Goal: Task Accomplishment & Management: Complete application form

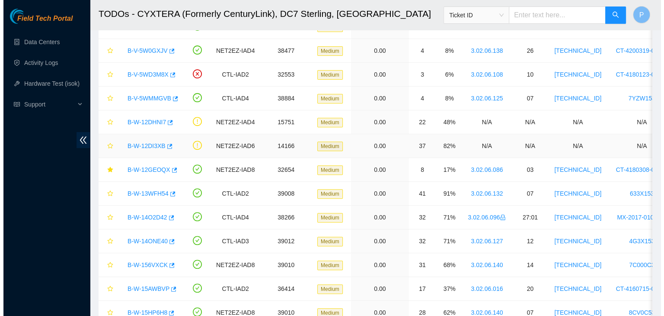
scroll to position [322, 0]
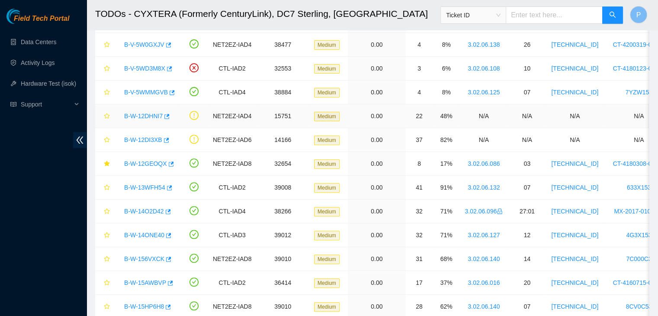
click at [148, 113] on link "B-W-12DHNI7" at bounding box center [143, 115] width 38 height 7
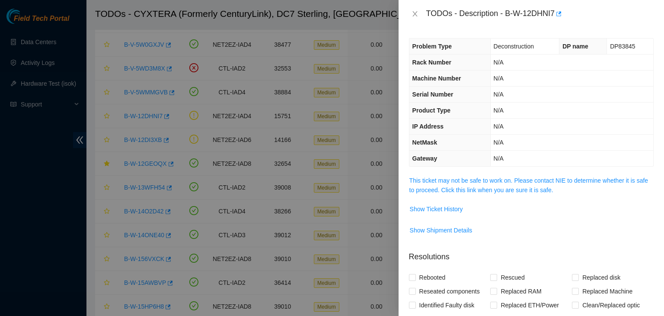
click at [464, 184] on span "This ticket may not be safe to work on. Please contact NIE to determine whether…" at bounding box center [532, 185] width 244 height 19
click at [462, 180] on link "This ticket may not be safe to work on. Please contact NIE to determine whether…" at bounding box center [529, 185] width 239 height 16
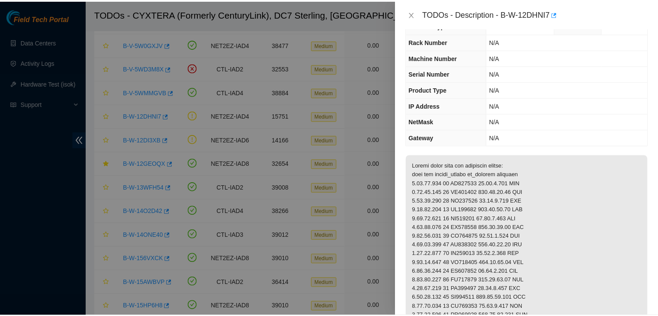
scroll to position [22, 0]
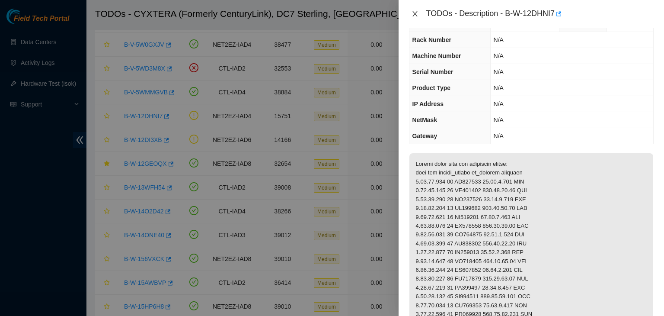
click at [416, 15] on icon "close" at bounding box center [415, 13] width 7 height 7
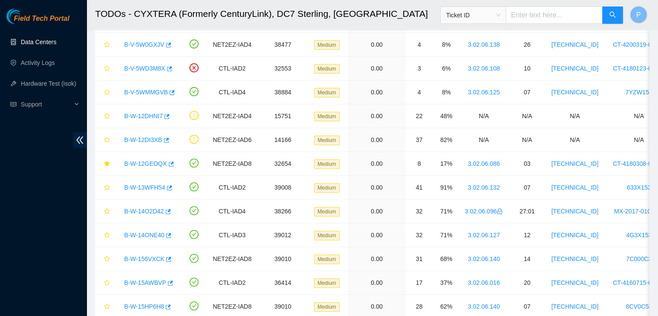
click at [31, 40] on link "Data Centers" at bounding box center [38, 41] width 35 height 7
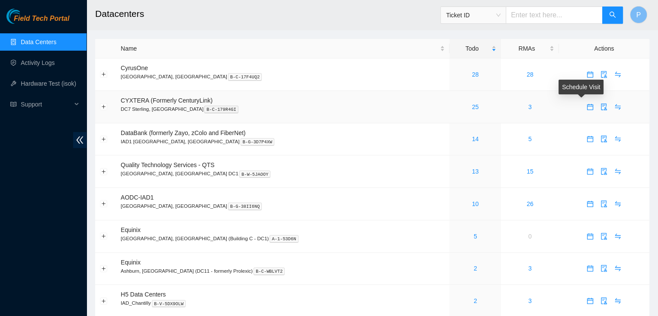
click at [587, 106] on icon "calendar" at bounding box center [590, 106] width 6 height 6
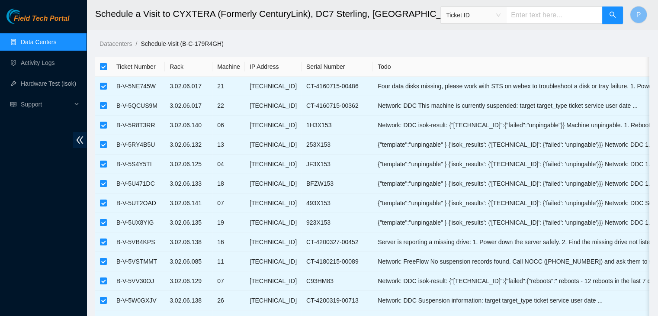
click at [104, 64] on input "checkbox" at bounding box center [103, 66] width 7 height 7
checkbox input "false"
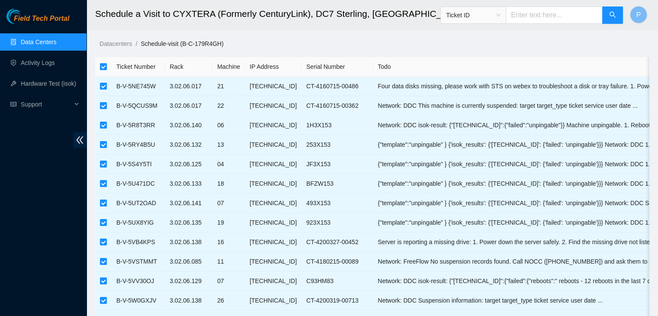
checkbox input "false"
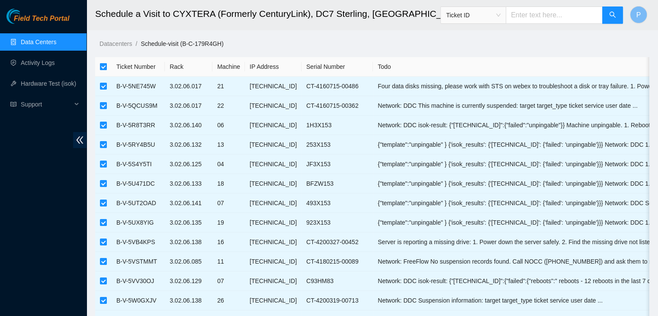
checkbox input "false"
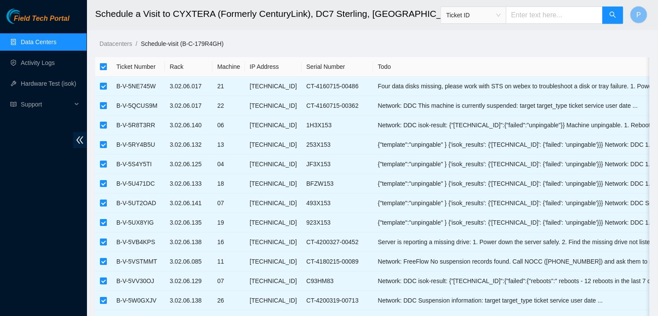
checkbox input "false"
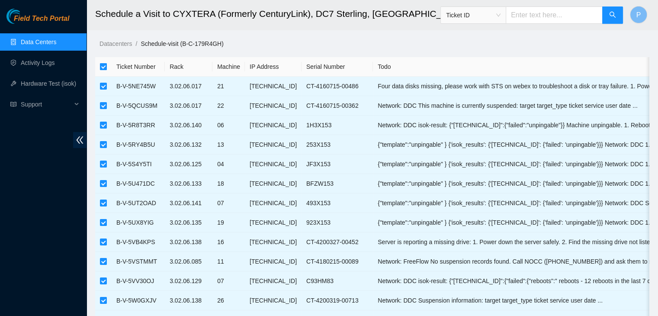
checkbox input "false"
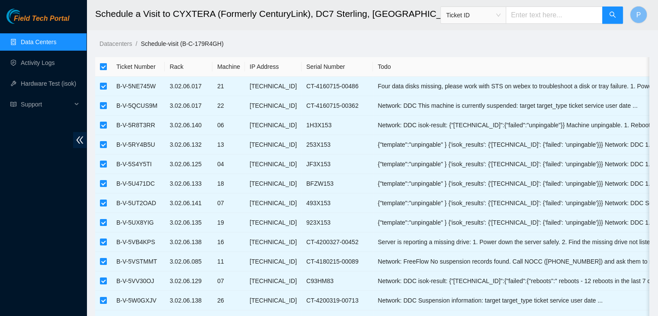
checkbox input "false"
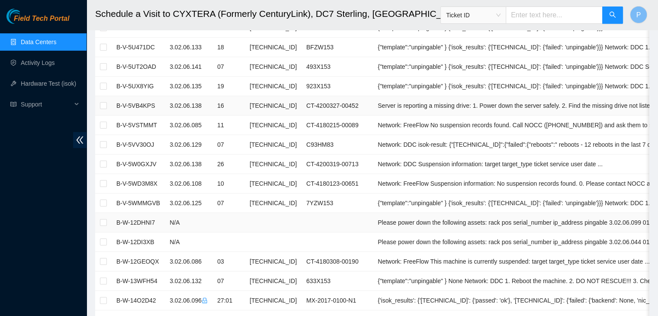
scroll to position [138, 0]
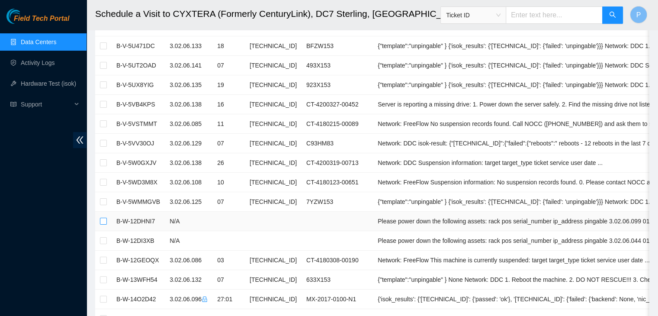
click at [105, 221] on input "checkbox" at bounding box center [103, 221] width 7 height 7
checkbox input "true"
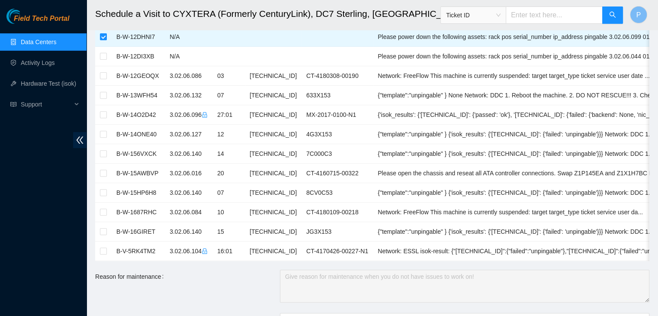
scroll to position [321, 0]
click at [44, 38] on link "Data Centers" at bounding box center [38, 41] width 35 height 7
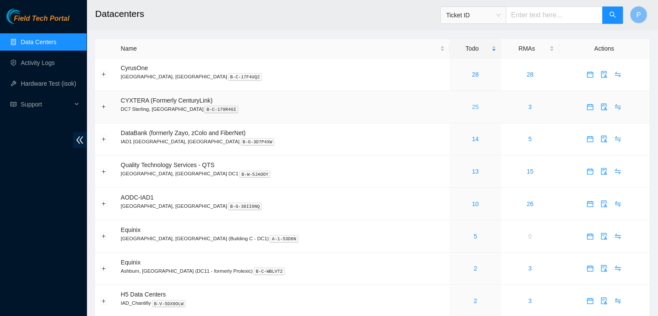
click at [472, 104] on link "25" at bounding box center [475, 106] width 7 height 7
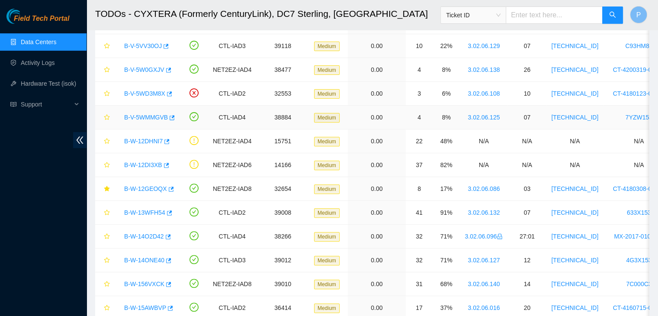
scroll to position [298, 0]
click at [150, 137] on link "B-W-12DHNI7" at bounding box center [143, 140] width 38 height 7
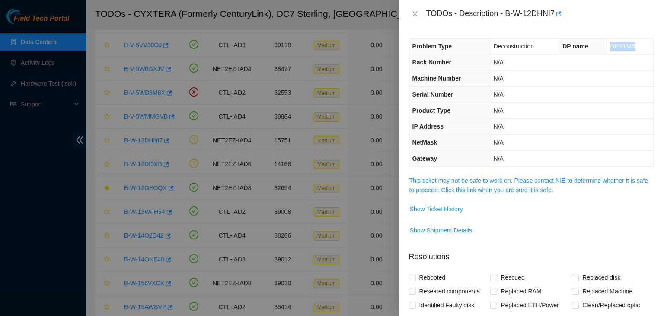
drag, startPoint x: 605, startPoint y: 47, endPoint x: 631, endPoint y: 47, distance: 25.9
click at [631, 47] on td "DP83845" at bounding box center [630, 46] width 46 height 16
copy span "DP83845"
click at [586, 147] on td "N/A" at bounding box center [571, 142] width 163 height 16
click at [419, 13] on button "Close" at bounding box center [415, 14] width 12 height 8
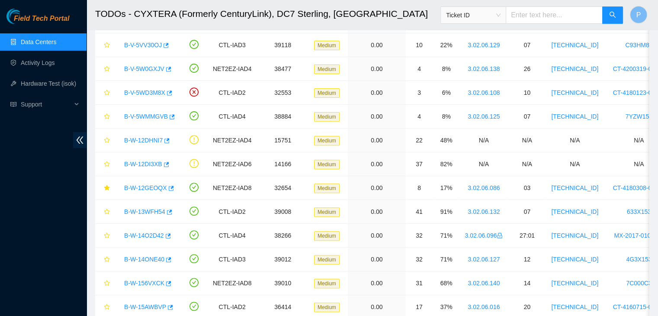
click at [41, 39] on link "Data Centers" at bounding box center [38, 41] width 35 height 7
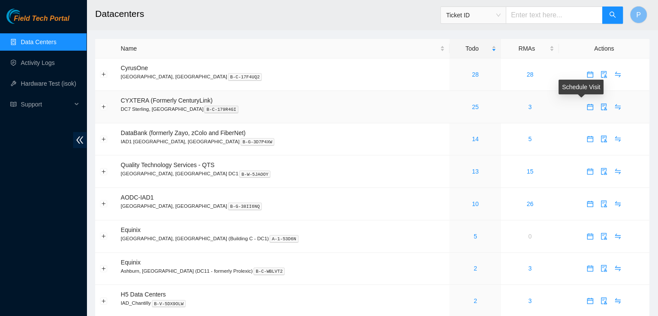
click at [587, 106] on icon "calendar" at bounding box center [590, 106] width 6 height 6
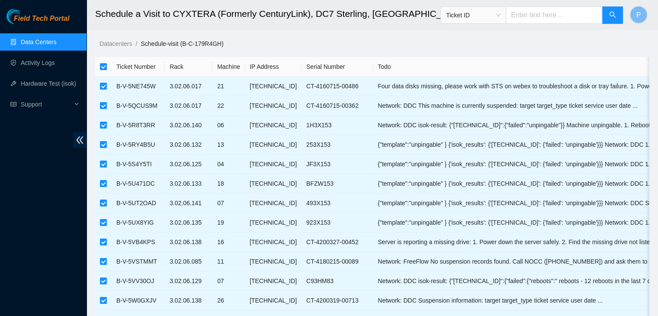
click at [102, 69] on input "checkbox" at bounding box center [103, 66] width 7 height 7
checkbox input "false"
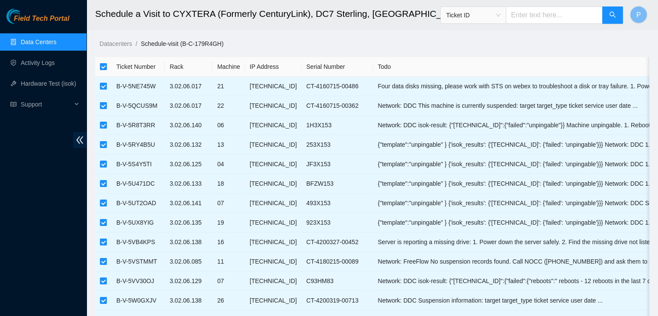
checkbox input "false"
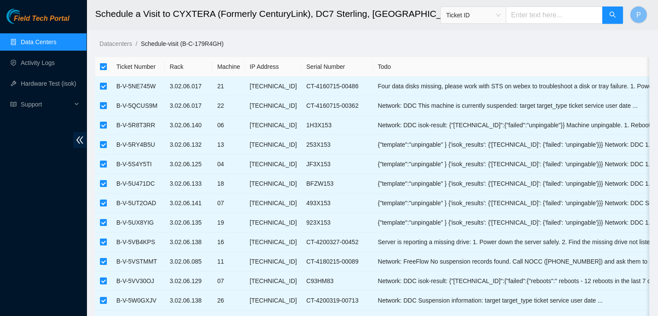
checkbox input "false"
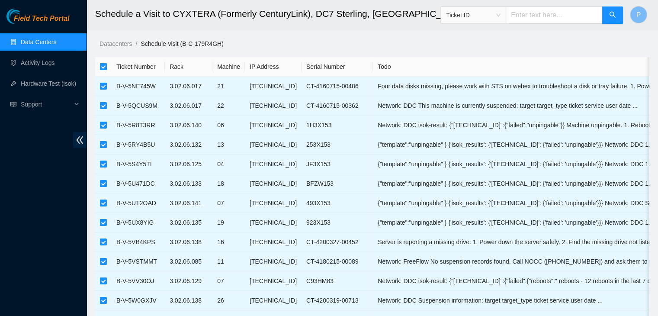
checkbox input "false"
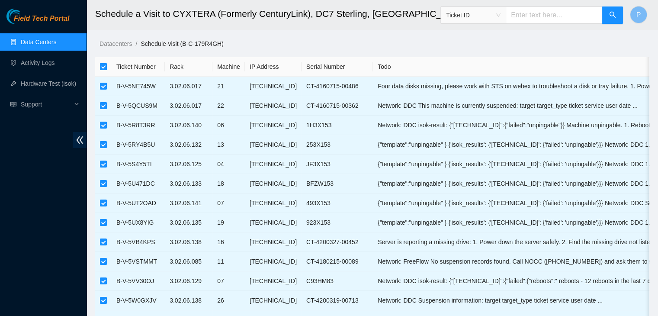
checkbox input "false"
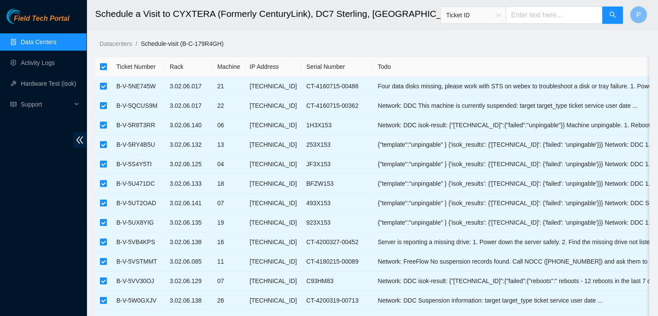
checkbox input "false"
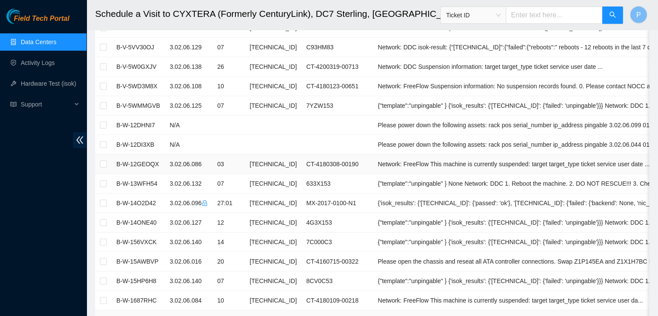
scroll to position [233, 0]
click at [102, 126] on input "checkbox" at bounding box center [103, 125] width 7 height 7
checkbox input "true"
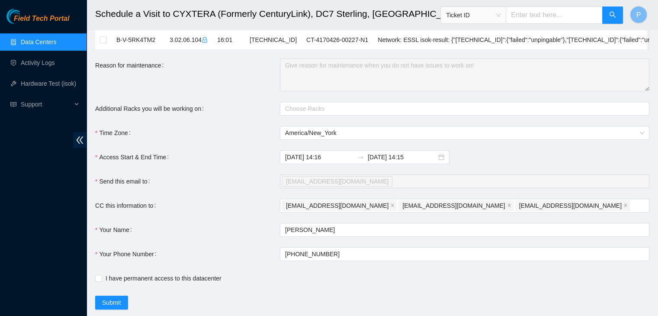
scroll to position [532, 0]
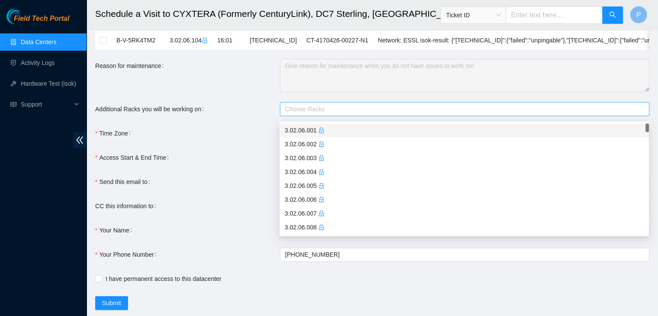
click at [332, 112] on div at bounding box center [460, 109] width 356 height 10
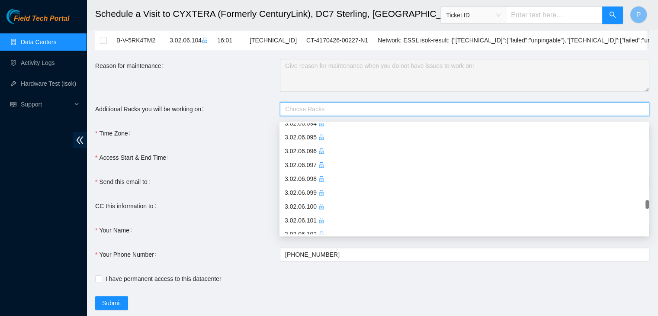
scroll to position [1294, 0]
click at [304, 190] on div "3.02.06.099" at bounding box center [464, 192] width 359 height 10
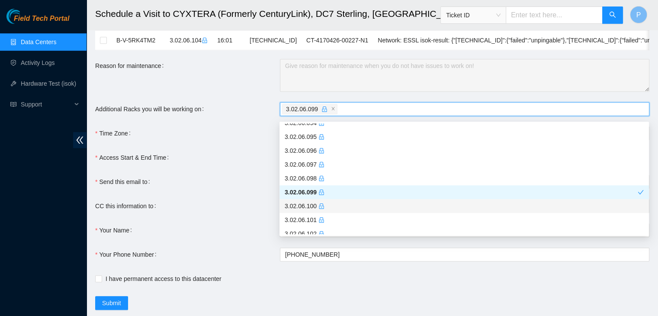
click at [304, 205] on div "3.02.06.100" at bounding box center [464, 206] width 359 height 10
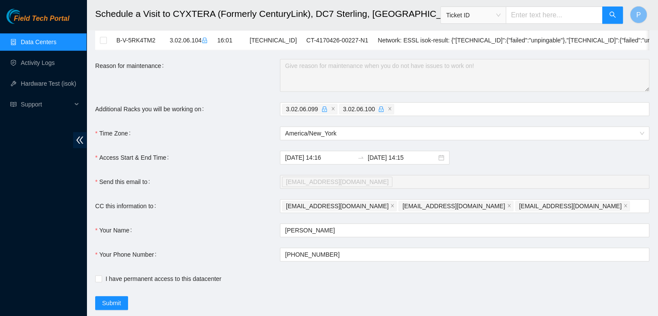
click at [244, 210] on div "CC this information to" at bounding box center [187, 206] width 185 height 14
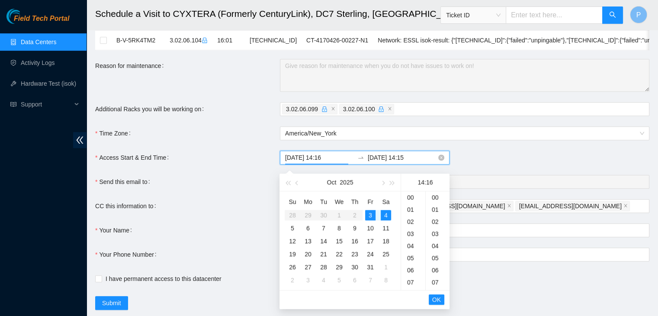
click at [329, 162] on input "2025-10-03 14:16" at bounding box center [319, 158] width 69 height 10
type input "2025-10-03 14:16"
click at [430, 296] on button "OK" at bounding box center [437, 299] width 16 height 10
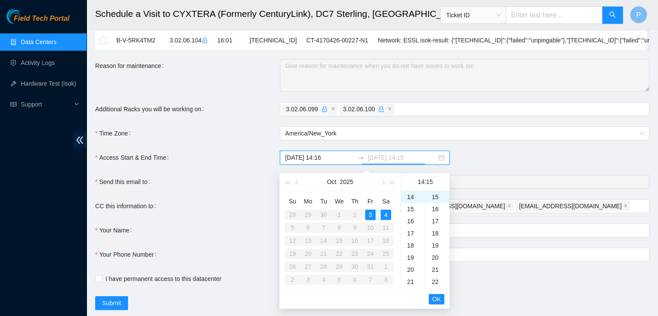
click at [370, 211] on div "3" at bounding box center [370, 214] width 10 height 10
click at [413, 244] on div "18" at bounding box center [413, 245] width 24 height 12
click at [436, 199] on div "00" at bounding box center [438, 197] width 24 height 12
type input "2025-10-03 18:00"
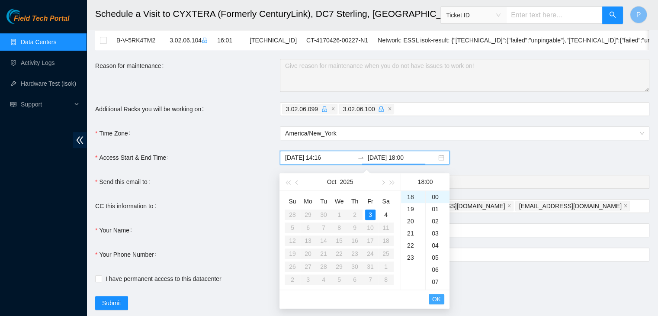
click at [436, 300] on span "OK" at bounding box center [436, 299] width 9 height 10
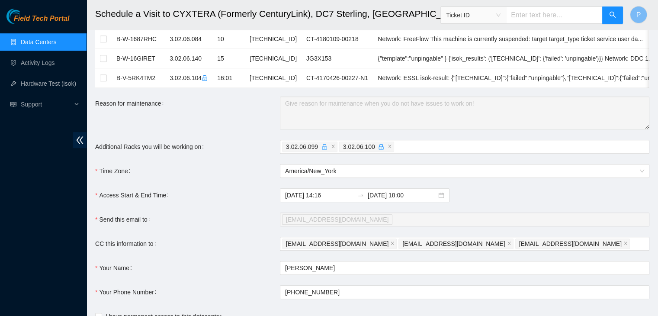
scroll to position [559, 0]
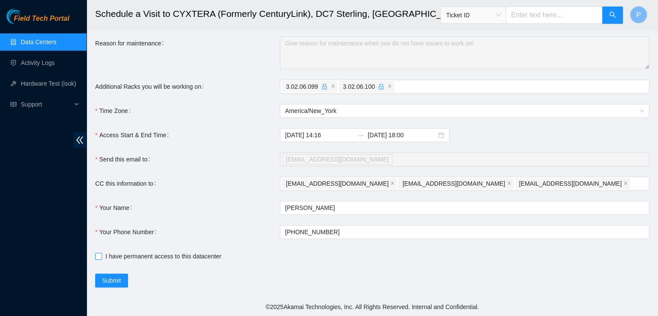
click at [100, 257] on input "I have permanent access to this datacenter" at bounding box center [98, 256] width 6 height 6
checkbox input "true"
click at [210, 281] on div "Submit" at bounding box center [279, 280] width 369 height 14
click at [111, 278] on span "Submit" at bounding box center [111, 280] width 19 height 10
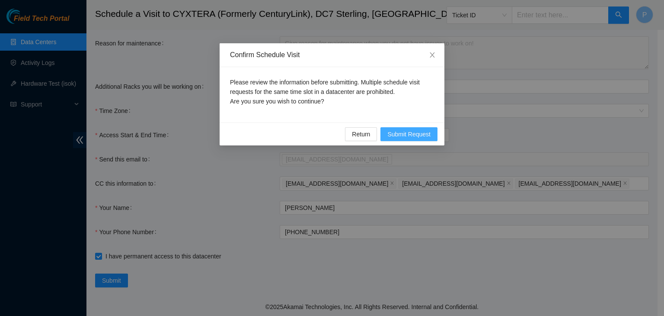
click at [393, 132] on span "Submit Request" at bounding box center [408, 134] width 43 height 10
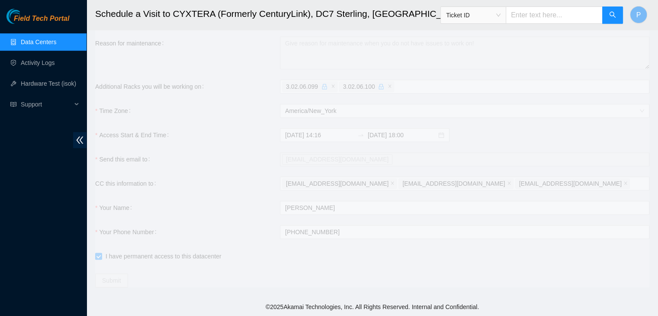
type input "2025-10-03 14:17"
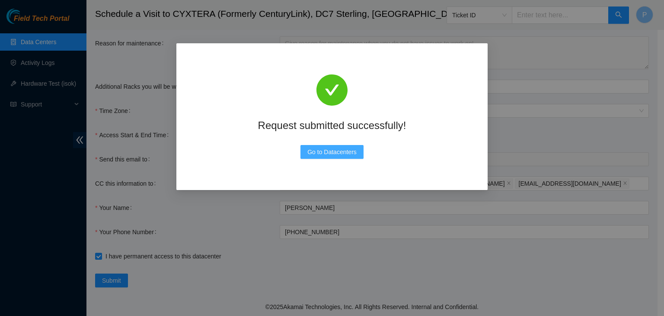
click at [315, 150] on span "Go to Datacenters" at bounding box center [331, 152] width 49 height 10
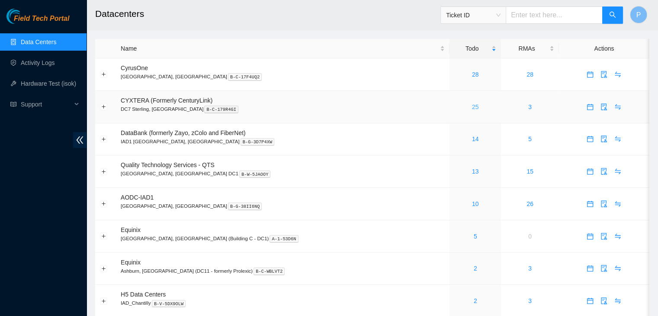
click at [472, 107] on link "25" at bounding box center [475, 106] width 7 height 7
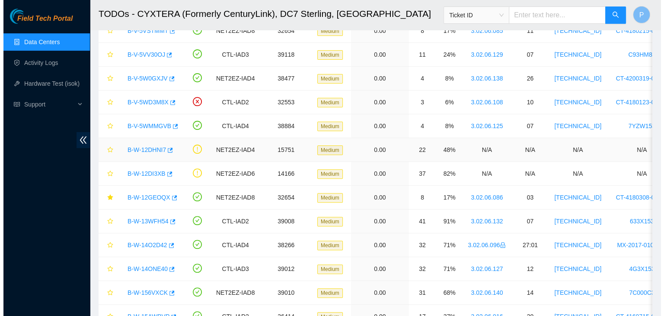
scroll to position [266, 0]
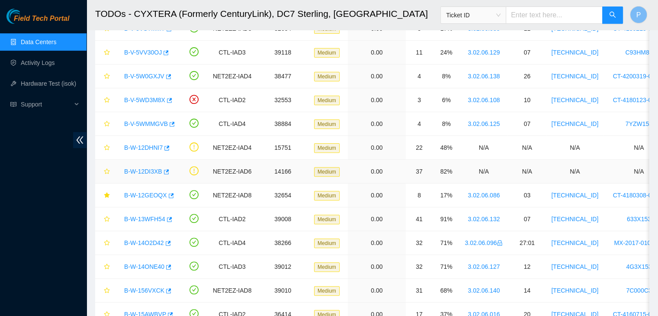
click at [146, 168] on link "B-W-12DI3XB" at bounding box center [143, 171] width 38 height 7
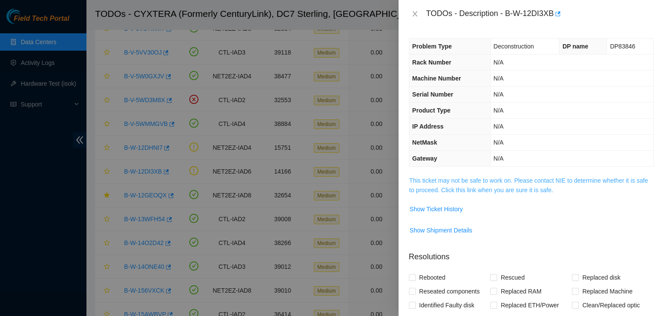
click at [493, 181] on link "This ticket may not be safe to work on. Please contact NIE to determine whether…" at bounding box center [529, 185] width 239 height 16
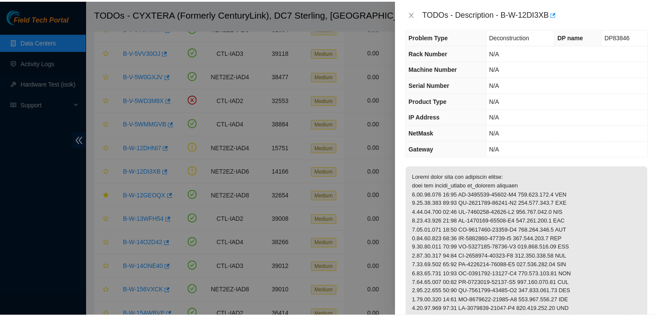
scroll to position [10, 0]
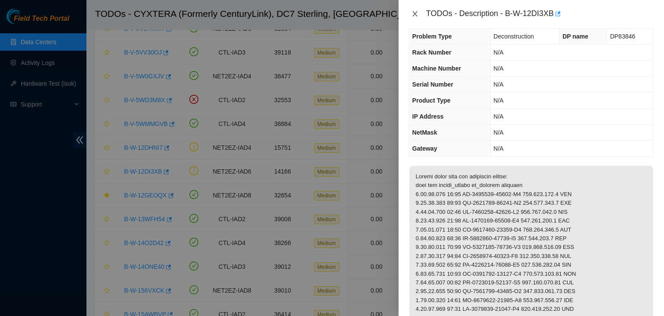
click at [410, 16] on button "Close" at bounding box center [415, 14] width 12 height 8
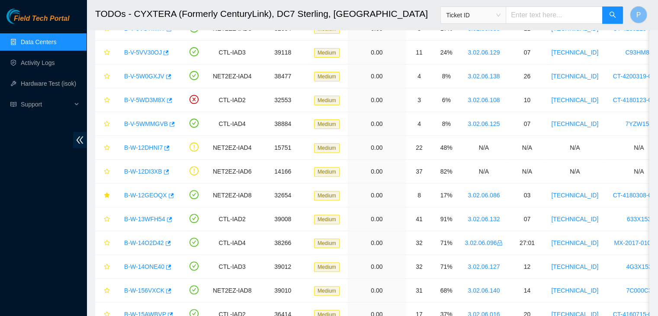
click at [47, 45] on link "Data Centers" at bounding box center [38, 41] width 35 height 7
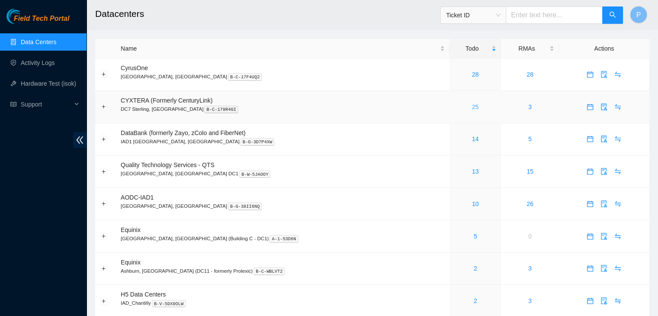
click at [472, 108] on link "25" at bounding box center [475, 106] width 7 height 7
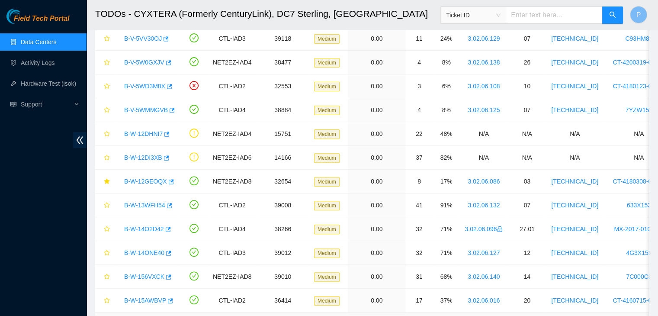
scroll to position [280, 0]
click at [148, 156] on link "B-W-12DI3XB" at bounding box center [143, 157] width 38 height 7
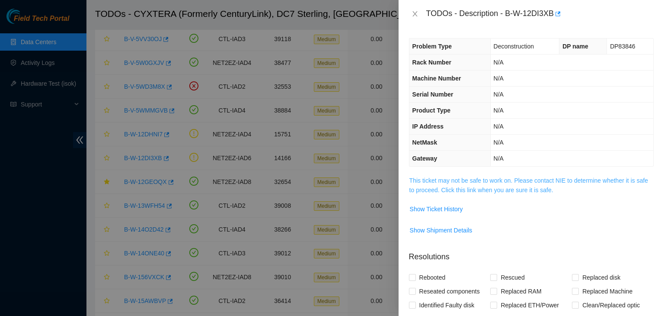
click at [476, 186] on link "This ticket may not be safe to work on. Please contact NIE to determine whether…" at bounding box center [529, 185] width 239 height 16
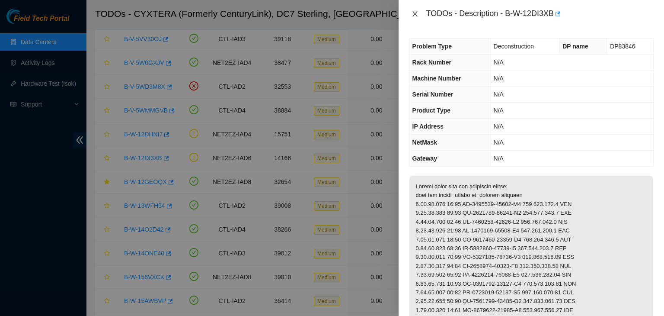
click at [416, 13] on icon "close" at bounding box center [415, 13] width 7 height 7
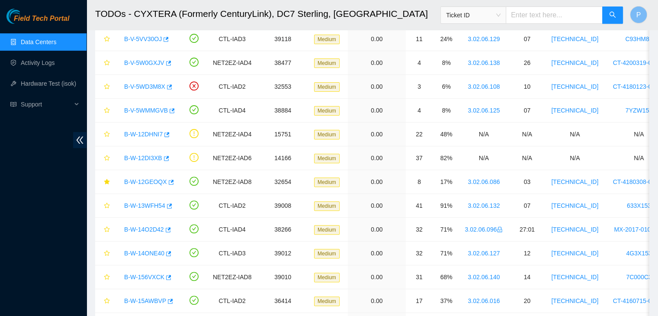
click at [39, 45] on link "Data Centers" at bounding box center [38, 41] width 35 height 7
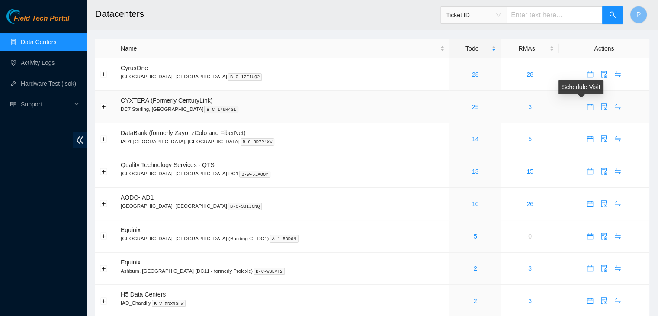
click at [586, 108] on icon "calendar" at bounding box center [589, 106] width 7 height 7
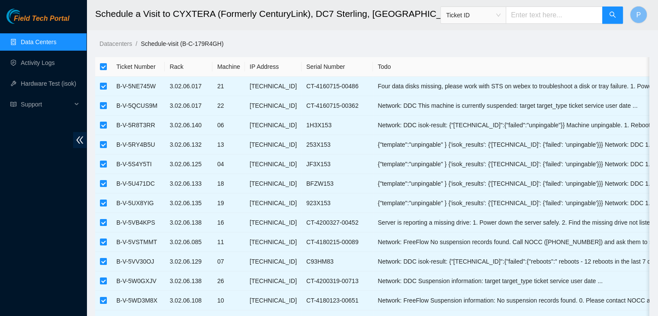
click at [107, 67] on th at bounding box center [103, 66] width 16 height 19
click at [100, 67] on input "checkbox" at bounding box center [103, 66] width 7 height 7
checkbox input "false"
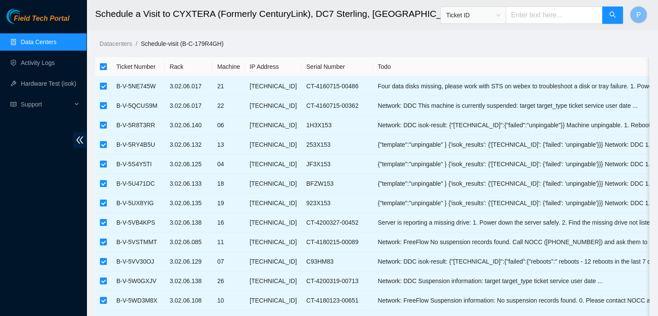
checkbox input "false"
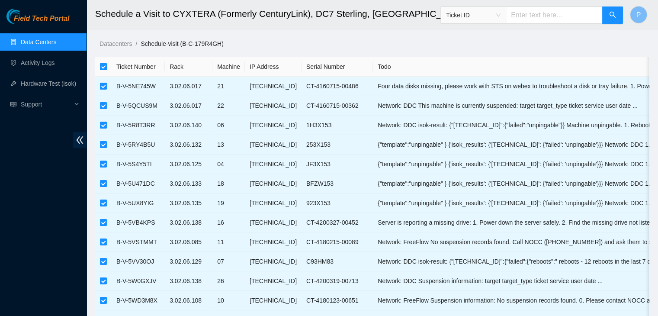
checkbox input "false"
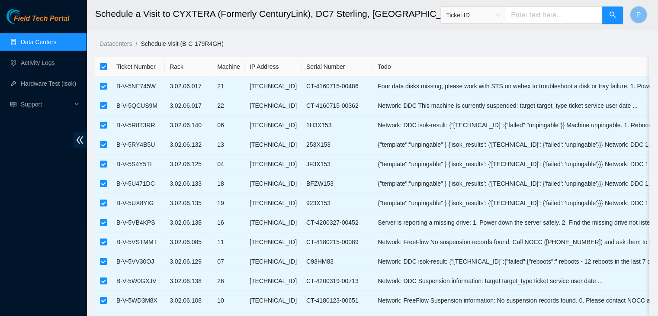
checkbox input "false"
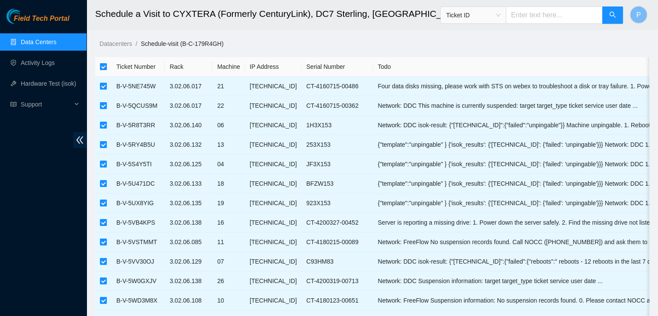
checkbox input "false"
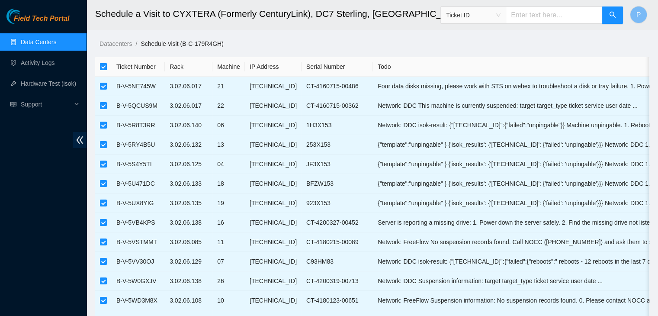
checkbox input "false"
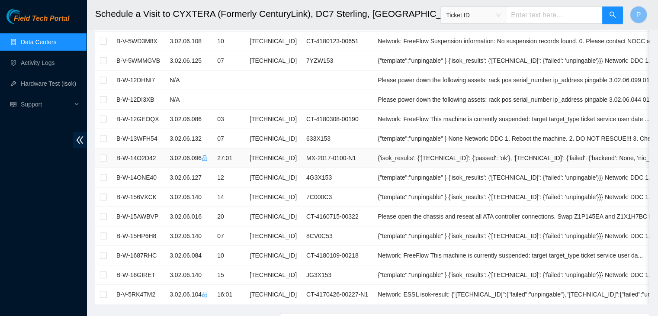
scroll to position [253, 0]
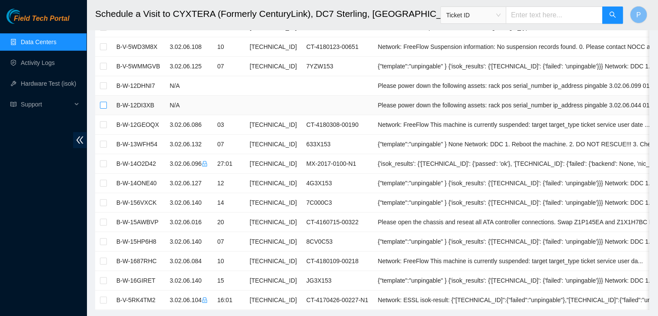
click at [102, 104] on input "checkbox" at bounding box center [103, 105] width 7 height 7
checkbox input "true"
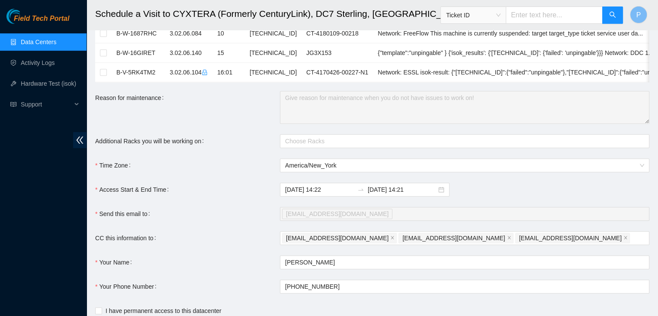
scroll to position [492, 0]
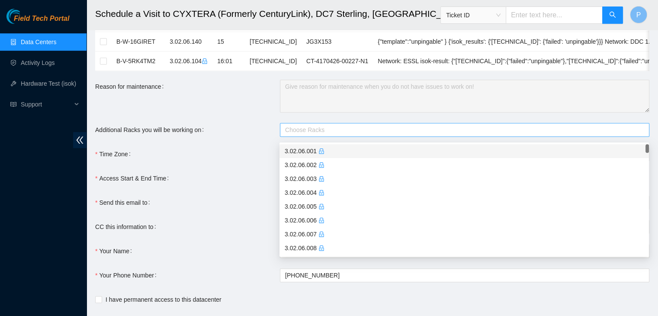
click at [291, 134] on div at bounding box center [460, 130] width 356 height 10
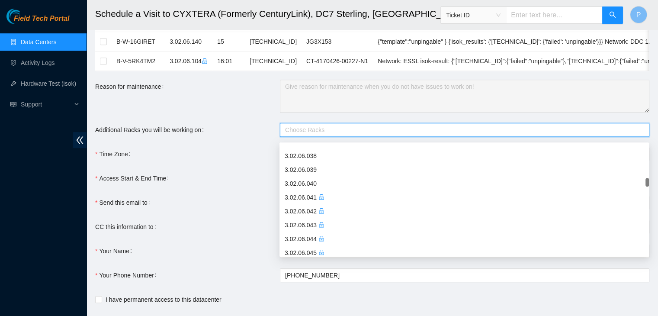
scroll to position [508, 0]
click at [305, 240] on div "3.02.06.044" at bounding box center [464, 239] width 359 height 10
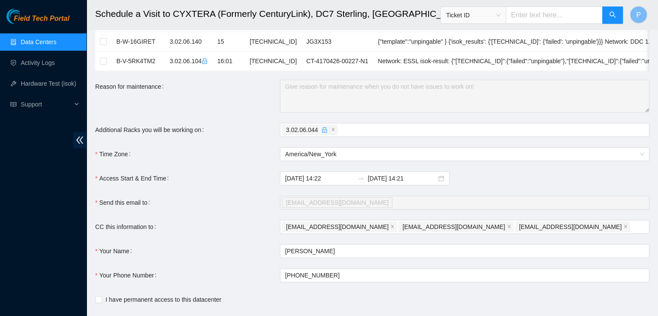
click at [250, 248] on div "Your Name" at bounding box center [187, 251] width 185 height 14
click at [329, 185] on div "2025-10-03 14:22 2025-10-04 14:21" at bounding box center [365, 178] width 170 height 14
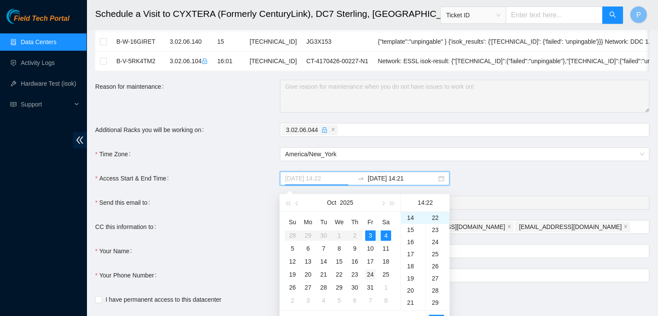
scroll to position [540, 0]
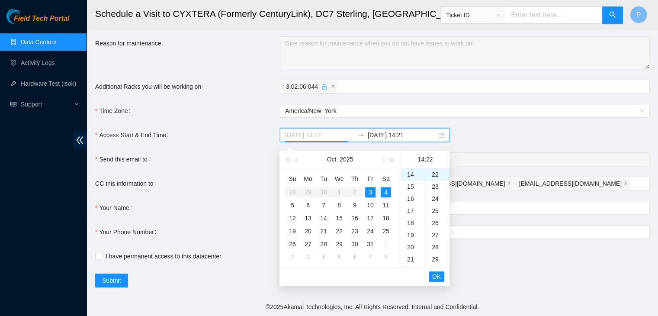
type input "2025-10-03 14:22"
click at [437, 273] on span "OK" at bounding box center [436, 277] width 9 height 10
click at [369, 188] on div "3" at bounding box center [370, 192] width 10 height 10
click at [413, 217] on div "18" at bounding box center [413, 223] width 24 height 12
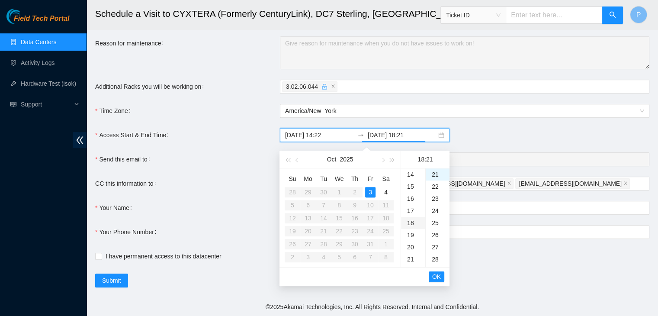
scroll to position [218, 0]
click at [439, 192] on div "23" at bounding box center [438, 198] width 24 height 12
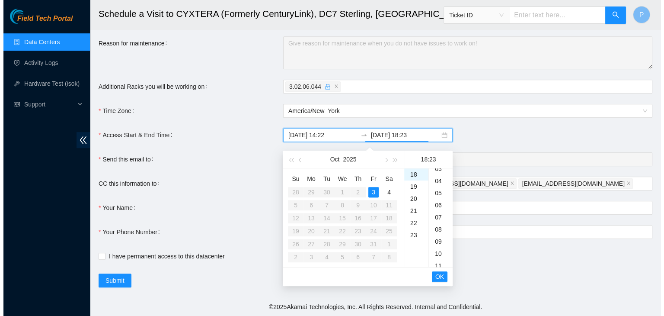
scroll to position [0, 0]
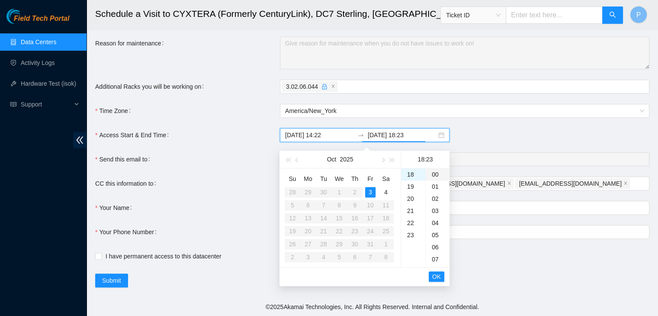
click at [434, 169] on div "00" at bounding box center [438, 174] width 24 height 12
type input "2025-10-03 18:00"
click at [436, 274] on span "OK" at bounding box center [436, 277] width 9 height 10
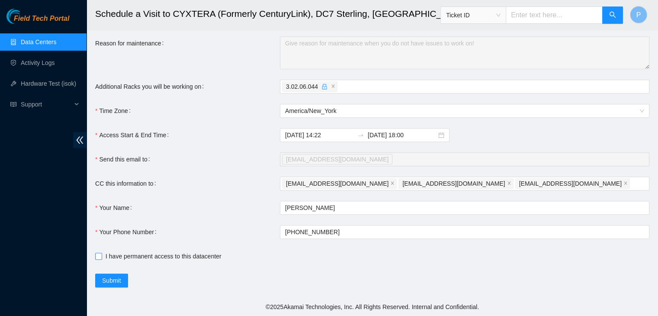
click at [99, 256] on input "I have permanent access to this datacenter" at bounding box center [98, 256] width 6 height 6
checkbox input "true"
click at [116, 287] on button "Submit" at bounding box center [111, 280] width 33 height 14
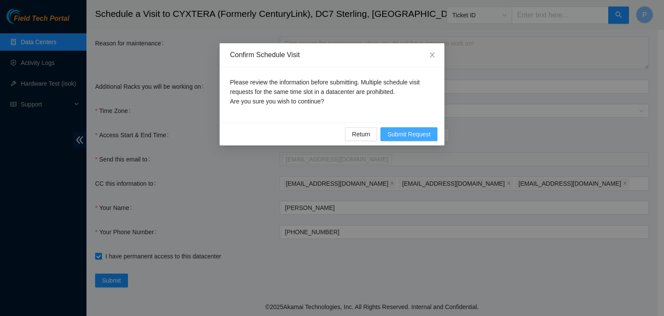
click at [412, 131] on span "Submit Request" at bounding box center [408, 134] width 43 height 10
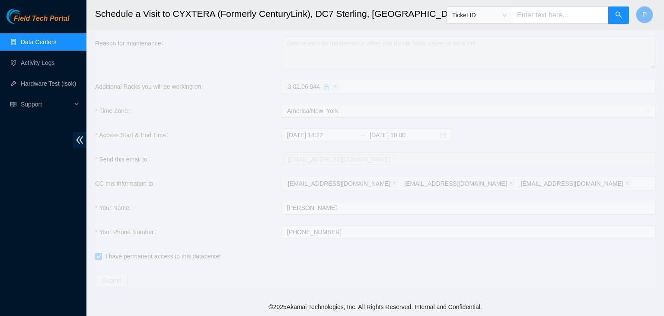
type input "2025-10-03 14:23"
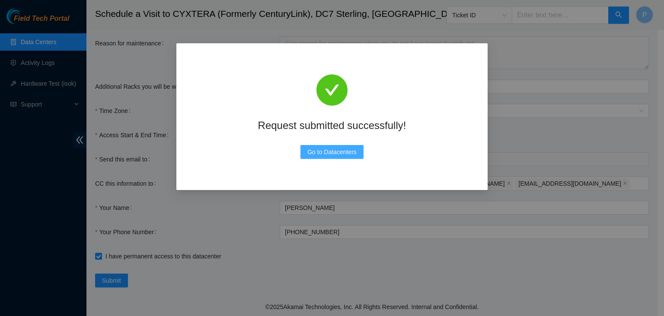
click at [333, 152] on span "Go to Datacenters" at bounding box center [331, 152] width 49 height 10
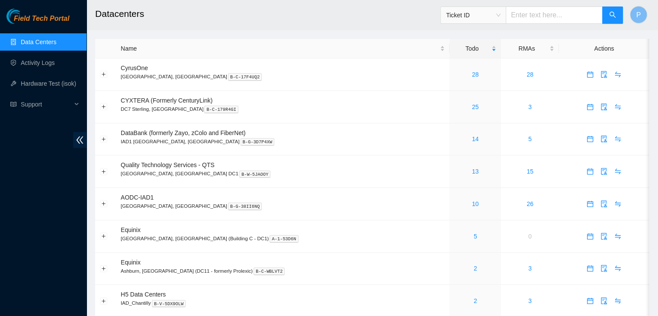
click at [38, 38] on link "Data Centers" at bounding box center [38, 41] width 35 height 7
click at [454, 105] on div "25" at bounding box center [475, 107] width 42 height 10
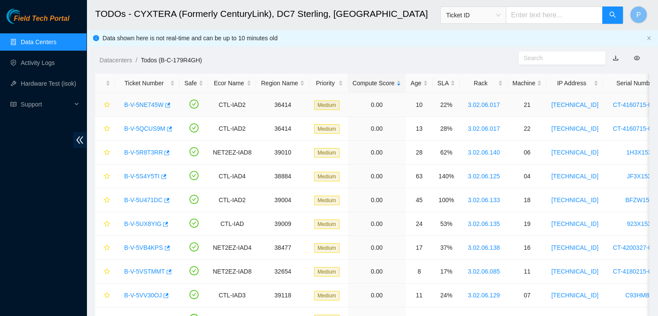
click at [145, 103] on link "B-V-5NE745W" at bounding box center [143, 104] width 39 height 7
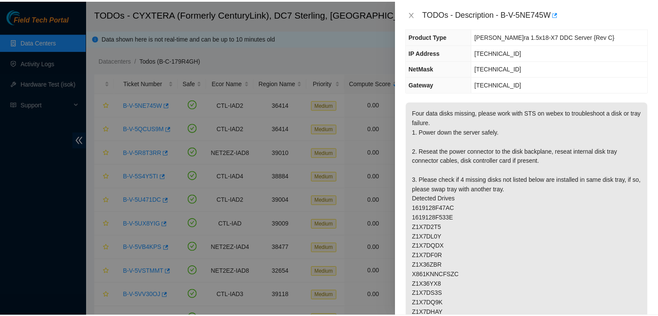
scroll to position [76, 0]
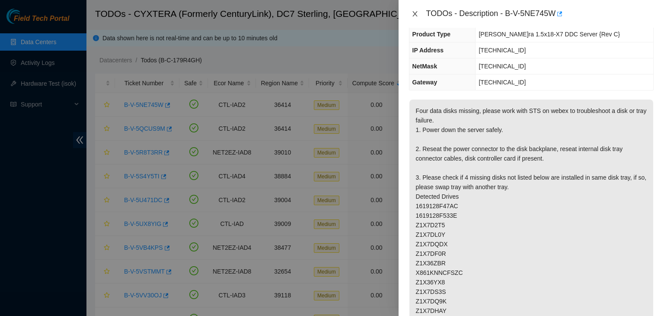
click at [414, 14] on icon "close" at bounding box center [415, 13] width 7 height 7
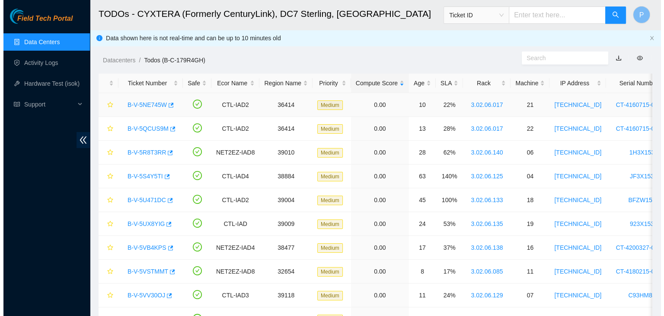
scroll to position [104, 0]
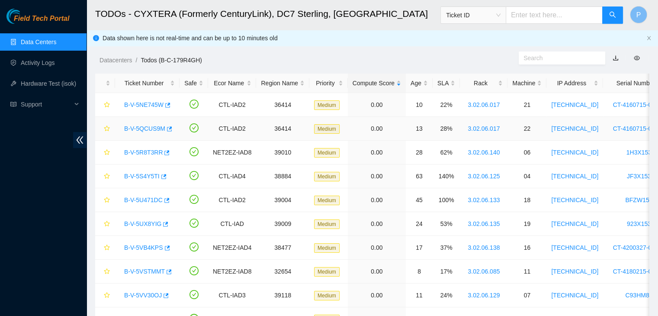
click at [143, 128] on link "B-V-5QCUS9M" at bounding box center [144, 128] width 41 height 7
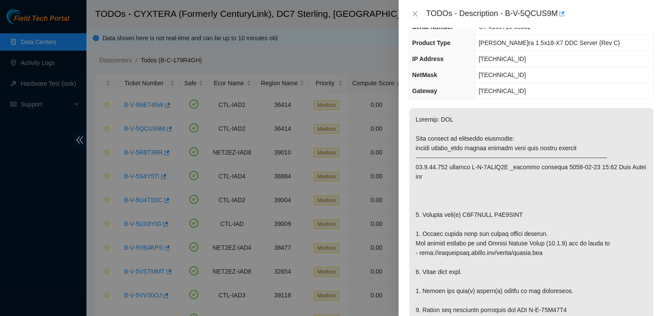
scroll to position [67, 0]
click at [451, 97] on th "Gateway" at bounding box center [443, 91] width 66 height 16
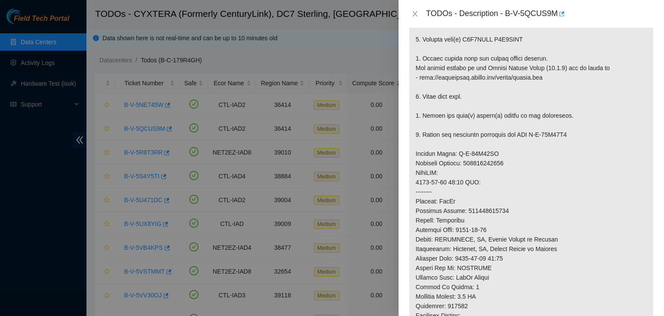
scroll to position [433, 0]
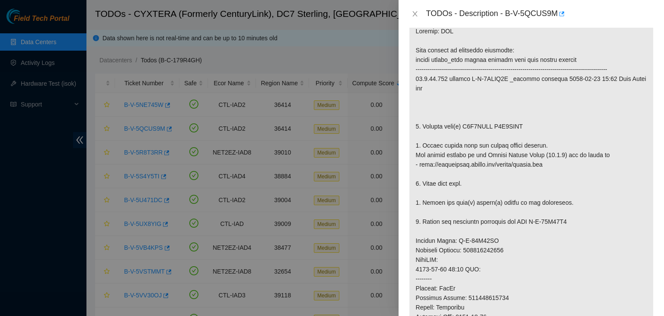
scroll to position [155, 0]
drag, startPoint x: 518, startPoint y: 135, endPoint x: 463, endPoint y: 134, distance: 54.9
click at [463, 134] on p at bounding box center [532, 251] width 244 height 460
copy p "Z1X7DADE Z1X3RZJJ"
drag, startPoint x: 509, startPoint y: 15, endPoint x: 514, endPoint y: 16, distance: 5.8
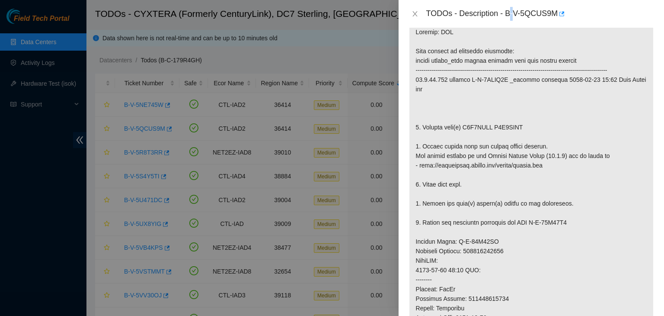
click at [514, 16] on div "TODOs - Description - B-V-5QCUS9M" at bounding box center [539, 14] width 227 height 14
drag, startPoint x: 506, startPoint y: 16, endPoint x: 557, endPoint y: 11, distance: 50.4
click at [557, 11] on div "TODOs - Description - B-V-5QCUS9M" at bounding box center [539, 14] width 227 height 14
copy div "B-V-5QCUS9M"
click at [424, 274] on p at bounding box center [532, 251] width 244 height 460
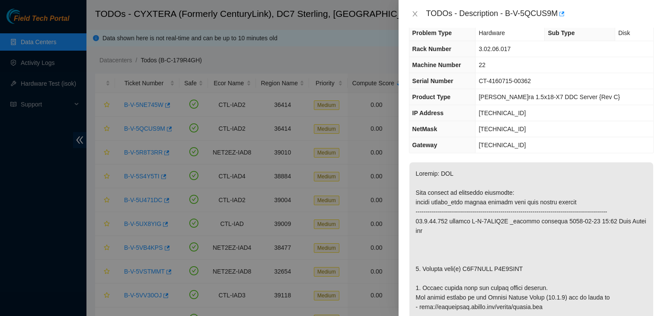
scroll to position [0, 0]
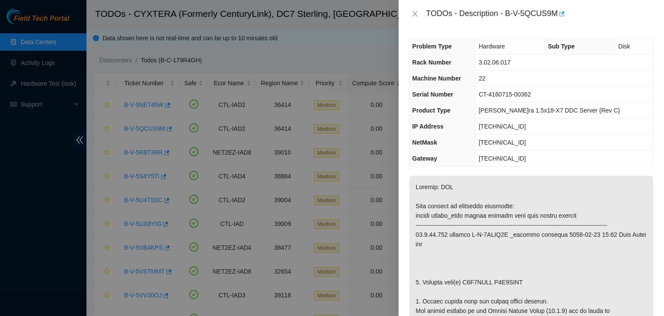
click at [55, 236] on div at bounding box center [332, 158] width 664 height 316
click at [417, 18] on button "Close" at bounding box center [415, 14] width 12 height 8
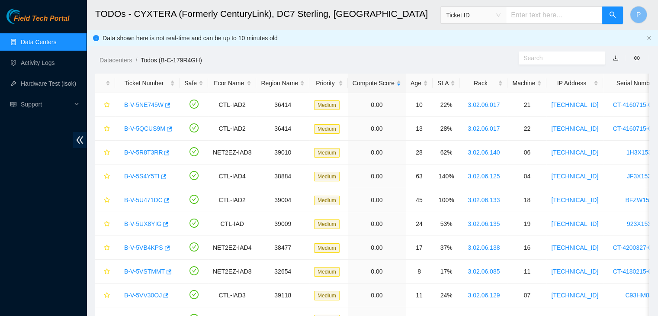
click at [415, 16] on body "Field Tech Portal Data Centers Activity Logs Hardware Test (isok) Support TODOs…" at bounding box center [329, 158] width 658 height 316
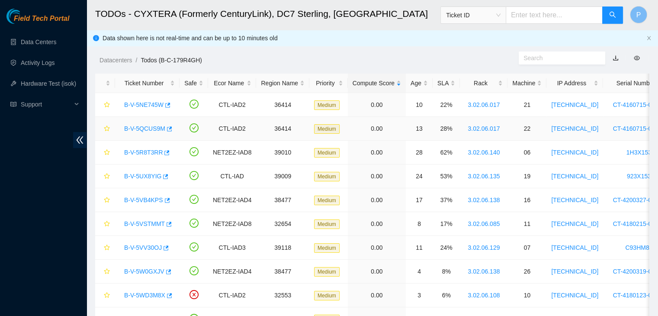
click at [160, 129] on link "B-V-5QCUS9M" at bounding box center [144, 128] width 41 height 7
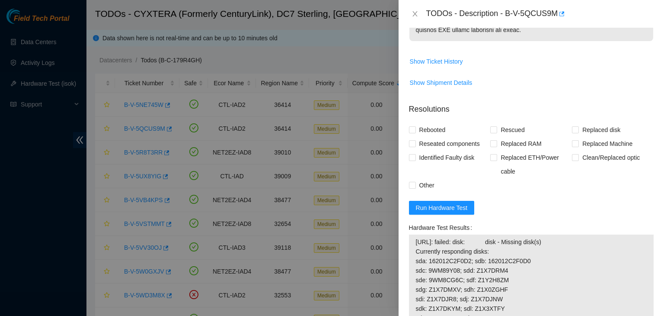
scroll to position [585, 0]
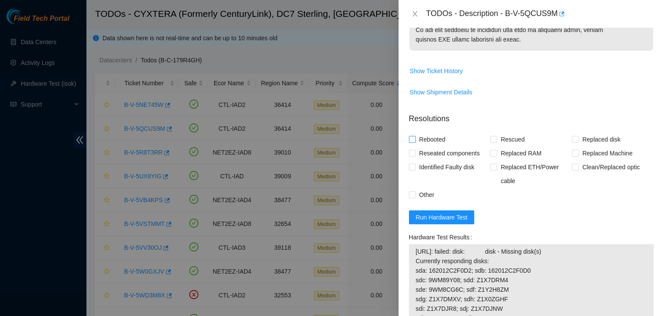
click at [412, 141] on label "Rebooted" at bounding box center [429, 139] width 40 height 14
click at [412, 141] on input "Rebooted" at bounding box center [412, 139] width 6 height 6
checkbox input "true"
click at [493, 142] on input "Rescued" at bounding box center [493, 139] width 6 height 6
checkbox input "true"
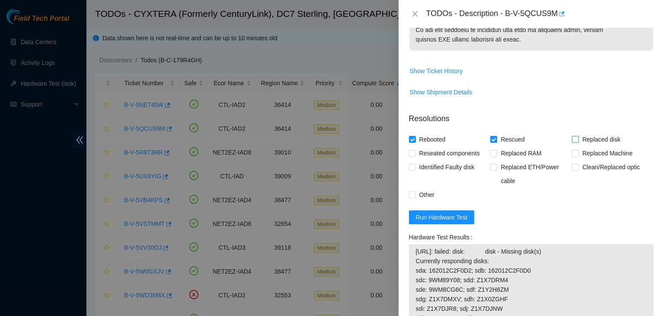
click at [579, 146] on span "Replaced disk" at bounding box center [601, 139] width 45 height 14
click at [575, 142] on input "Replaced disk" at bounding box center [575, 139] width 6 height 6
checkbox input "true"
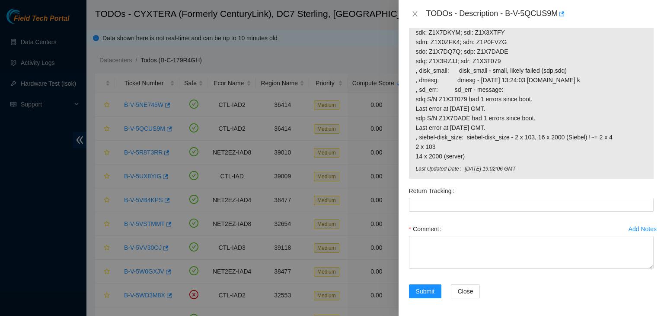
scroll to position [892, 0]
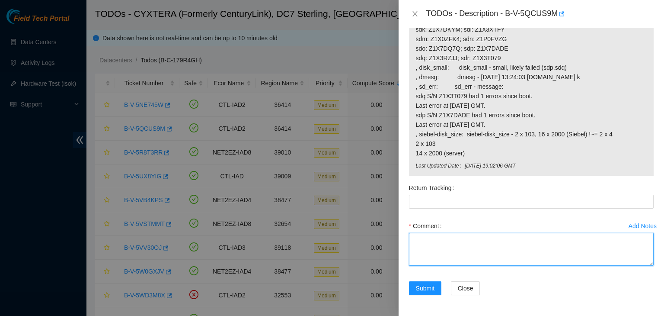
click at [474, 240] on textarea "Comment" at bounding box center [531, 249] width 245 height 33
type textarea "- verified rack and machine sn - power down - replaced"
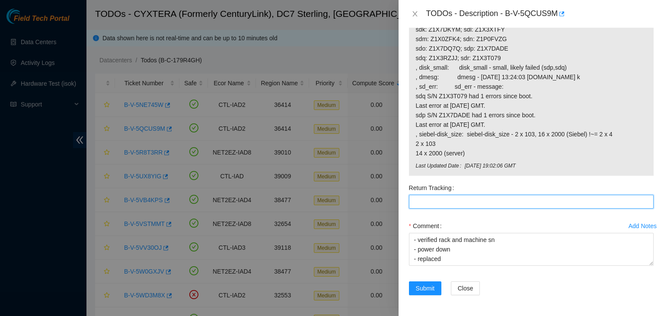
click at [449, 200] on Tracking "Return Tracking" at bounding box center [531, 202] width 245 height 14
paste Tracking "463470056922"
type Tracking "463470056922"
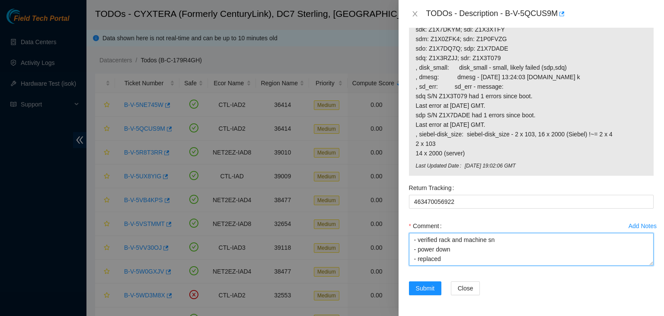
click at [451, 261] on textarea "- verified rack and machine sn - power down - replaced" at bounding box center [531, 249] width 245 height 33
drag, startPoint x: 564, startPoint y: 269, endPoint x: 546, endPoint y: 259, distance: 21.1
click at [546, 259] on div "Comment - verified rack and machine sn - power down - replaced" at bounding box center [531, 245] width 245 height 52
click at [546, 259] on textarea "- verified rack and machine sn - power down - replaced" at bounding box center [531, 249] width 245 height 33
paste textarea "old Z1X7DADE and Z1X3RZJJ"
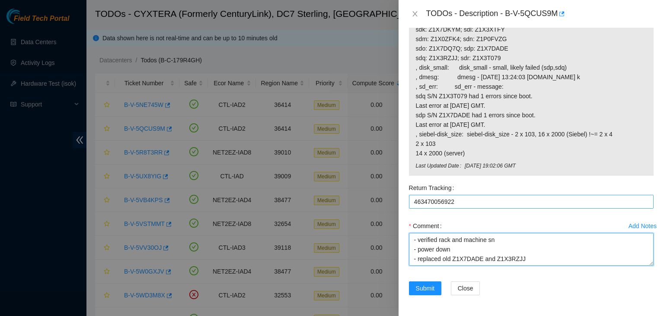
scroll to position [35, 0]
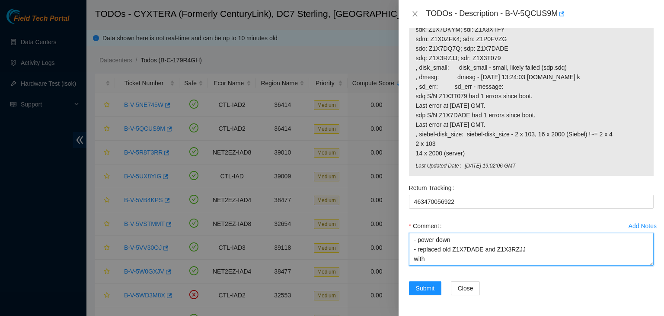
click at [435, 263] on textarea "- verified rack and machine sn - power down - replaced old Z1X7DADE and Z1X3RZJ…" at bounding box center [531, 249] width 245 height 33
paste textarea "new Z4H084W5 and Z4H084QV"
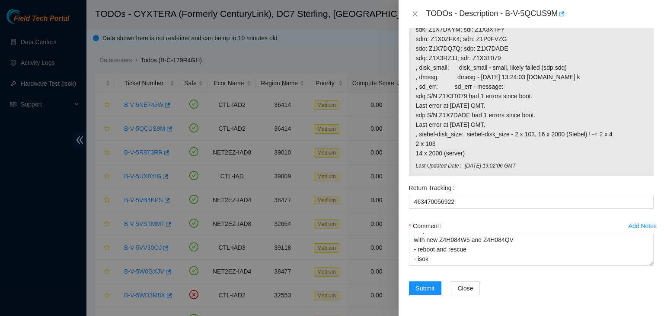
click at [417, 310] on div "Problem Type Hardware Sub Type Disk Rack Number 3.02.06.017 Machine Number 22 S…" at bounding box center [532, 172] width 266 height 288
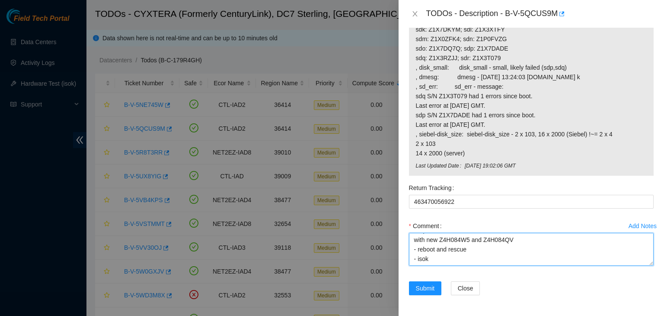
click at [423, 260] on textarea "- verified rack and machine sn - power down - replaced old Z1X7DADE and Z1X3RZJ…" at bounding box center [531, 249] width 245 height 33
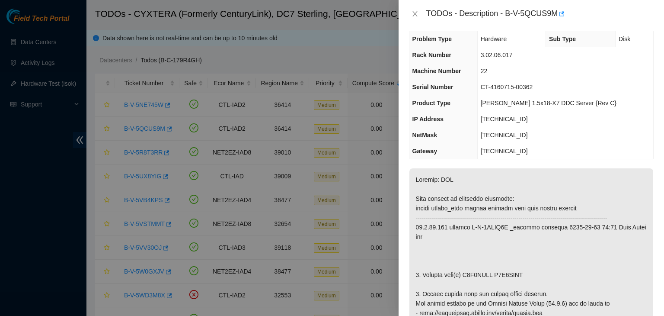
scroll to position [0, 0]
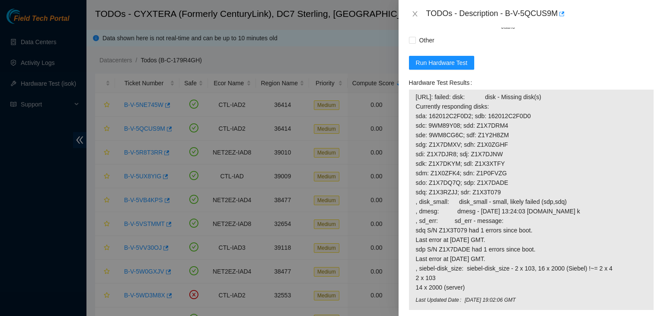
scroll to position [892, 0]
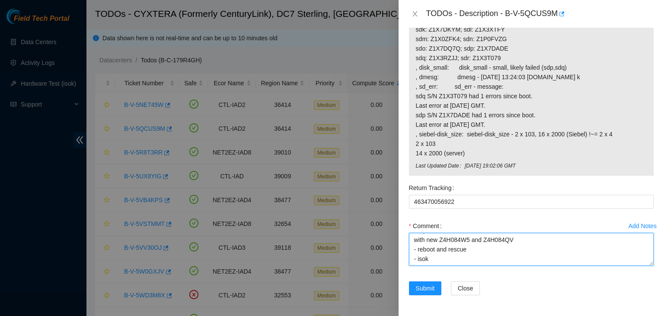
click at [443, 263] on textarea "- verified rack and machine sn - power down - replaced old Z1X7DADE and Z1X3RZJ…" at bounding box center [531, 249] width 245 height 33
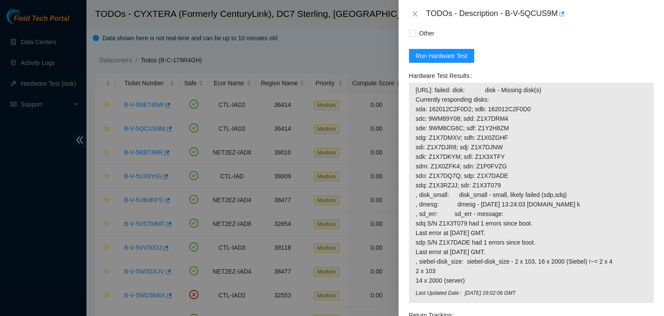
scroll to position [744, 0]
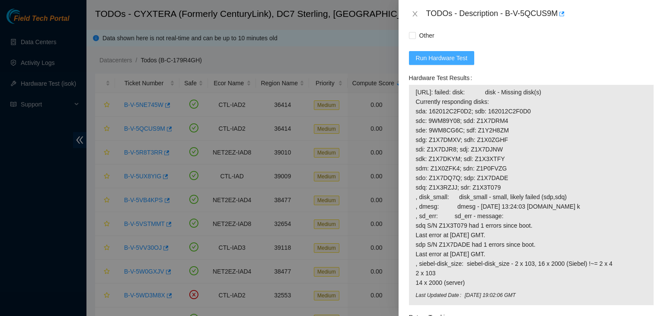
click at [420, 73] on form "Resolutions Rebooted Rescued Replaced disk Reseated components Replaced RAM Rep…" at bounding box center [531, 191] width 245 height 488
click at [443, 63] on span "Run Hardware Test" at bounding box center [442, 58] width 52 height 10
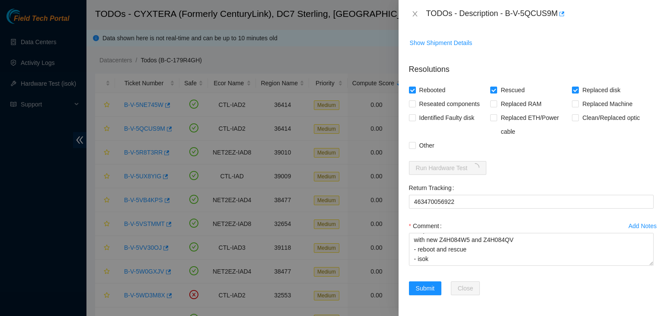
scroll to position [643, 0]
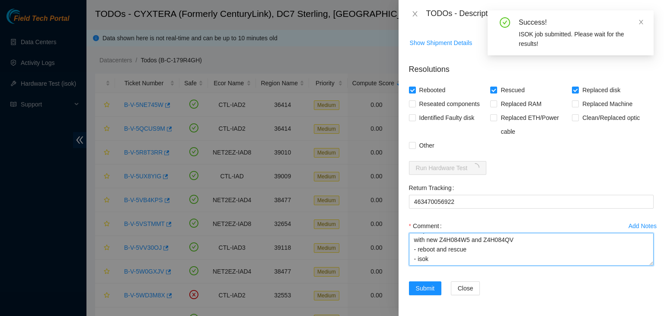
click at [423, 259] on textarea "- verified rack and machine sn - power down - replaced old Z1X7DADE and Z1X3RZJ…" at bounding box center [531, 249] width 245 height 33
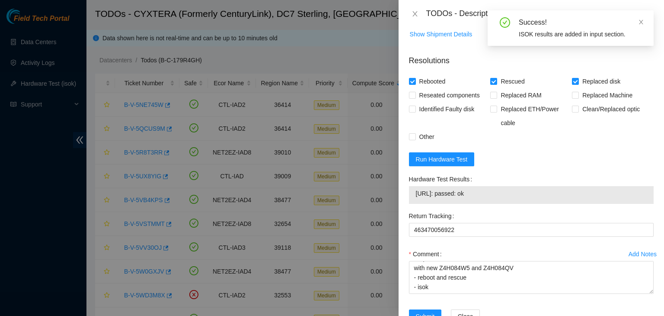
drag, startPoint x: 480, startPoint y: 203, endPoint x: 414, endPoint y: 203, distance: 65.3
click at [414, 203] on div "96.7.74.233: passed: ok" at bounding box center [531, 195] width 245 height 18
copy tbody "96.7.74.233: passed: ok"
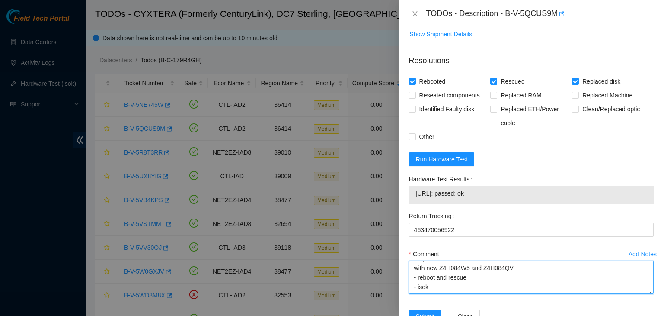
click at [416, 294] on textarea "- verified rack and machine sn - power down - replaced old Z1X7DADE and Z1X3RZJ…" at bounding box center [531, 277] width 245 height 33
paste textarea "96.7.74.233: passed: ok"
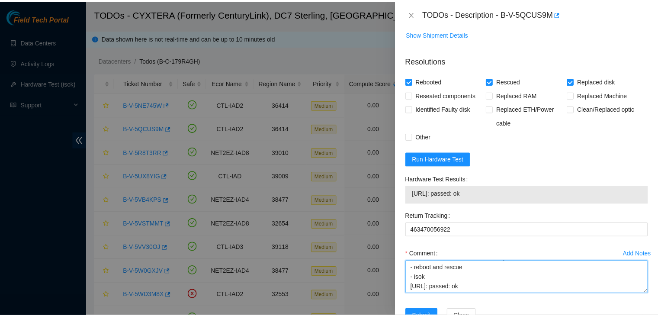
scroll to position [680, 0]
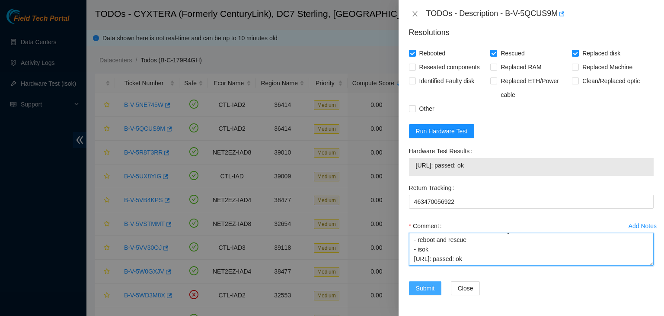
type textarea "- verified rack and machine sn - power down - replaced old Z1X7DADE and Z1X3RZJ…"
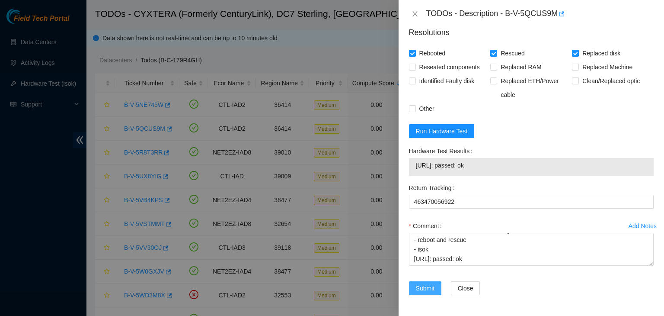
click at [426, 288] on span "Submit" at bounding box center [425, 288] width 19 height 10
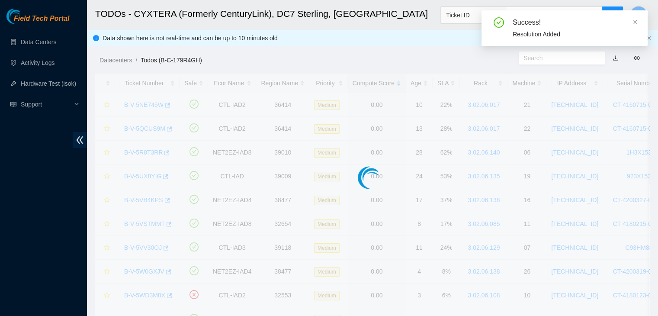
scroll to position [236, 0]
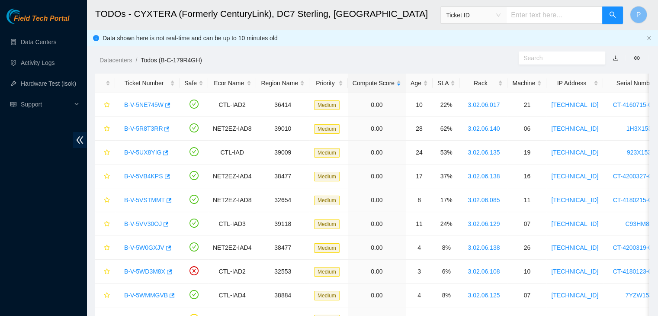
click at [45, 208] on div "Field Tech Portal Data Centers Activity Logs Hardware Test (isok) Support" at bounding box center [43, 162] width 86 height 307
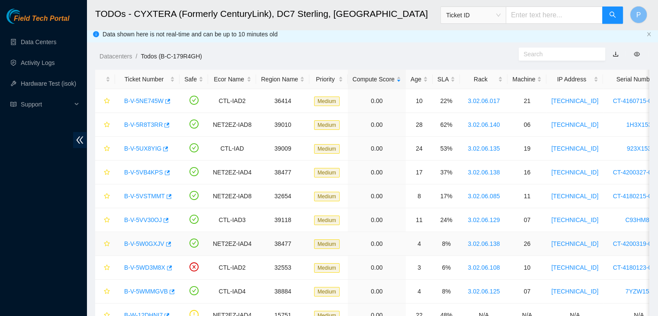
scroll to position [0, 0]
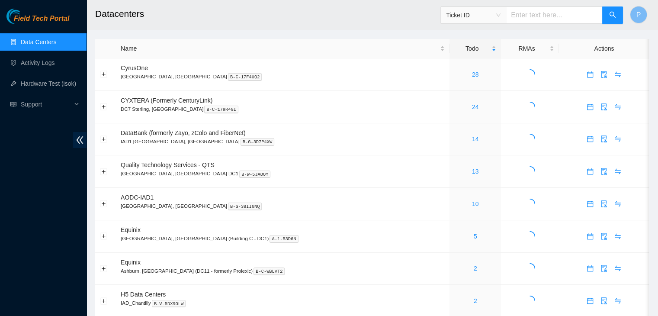
click at [35, 38] on link "Data Centers" at bounding box center [38, 41] width 35 height 7
click at [472, 105] on link "24" at bounding box center [475, 106] width 7 height 7
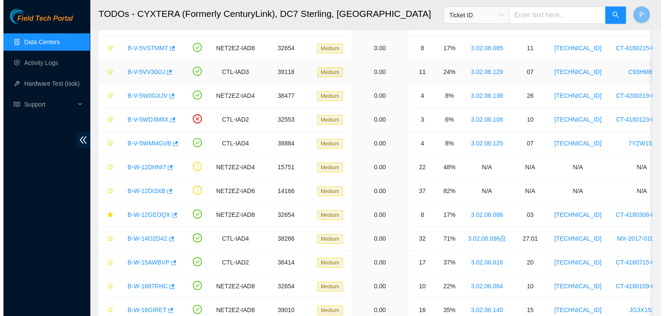
scroll to position [138, 0]
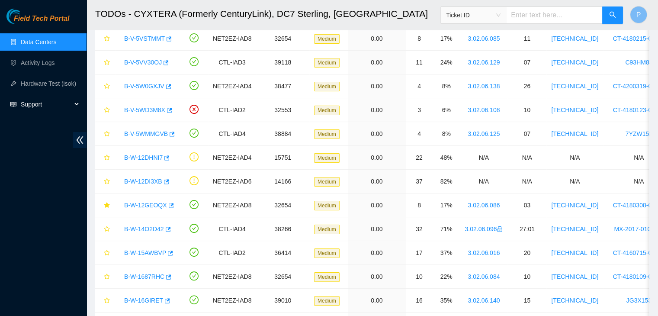
click at [45, 104] on span "Support" at bounding box center [46, 104] width 51 height 17
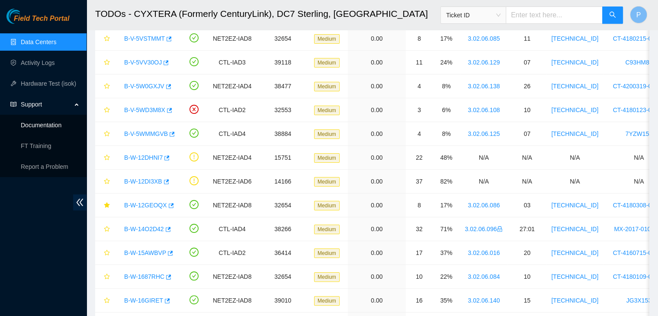
click at [54, 122] on link "Documentation" at bounding box center [41, 125] width 41 height 7
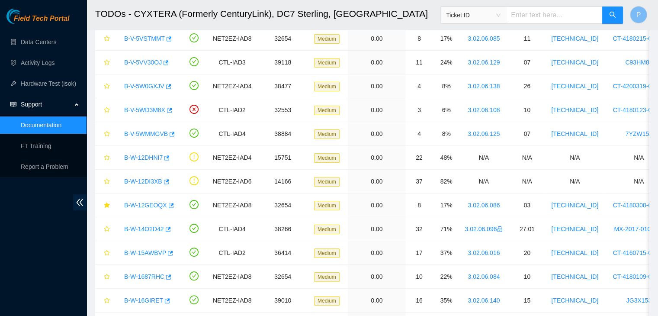
click at [11, 280] on div "Field Tech Portal Data Centers Activity Logs Hardware Test (isok) Support Docum…" at bounding box center [43, 162] width 86 height 307
click at [135, 183] on link "B-W-12DI3XB" at bounding box center [143, 181] width 38 height 7
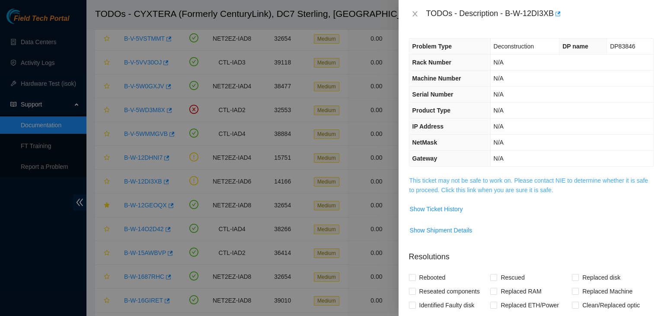
click at [499, 192] on td "This ticket may not be safe to work on. Please contact NIE to determine whether…" at bounding box center [531, 188] width 245 height 26
click at [499, 192] on link "This ticket may not be safe to work on. Please contact NIE to determine whether…" at bounding box center [529, 185] width 239 height 16
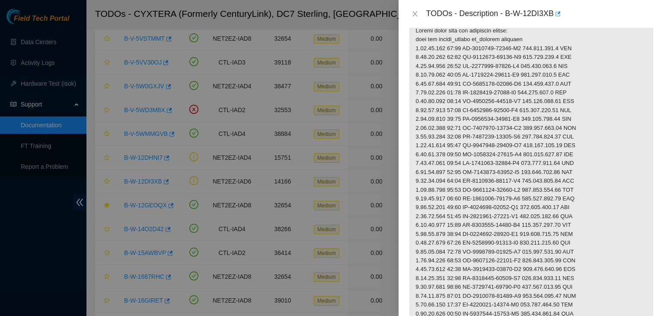
scroll to position [156, 0]
click at [27, 271] on div at bounding box center [332, 158] width 664 height 316
click at [479, 216] on p at bounding box center [532, 194] width 244 height 349
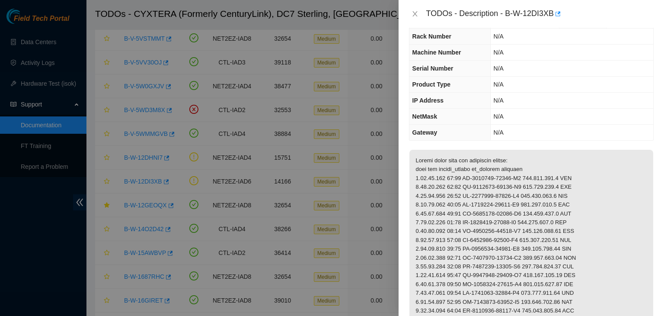
scroll to position [0, 0]
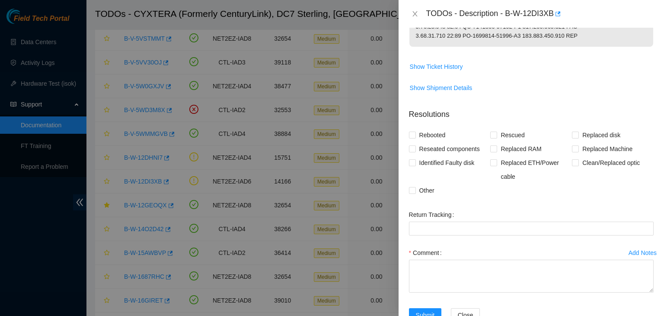
scroll to position [512, 0]
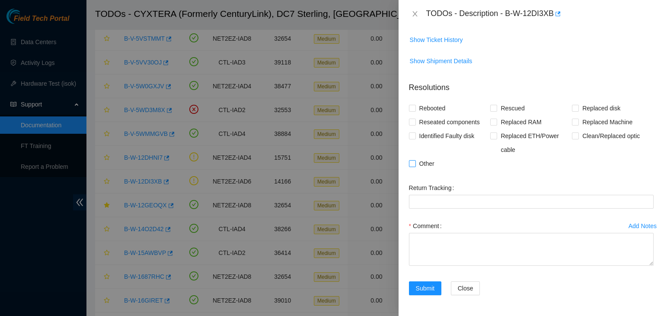
click at [411, 168] on label "Other" at bounding box center [423, 164] width 29 height 14
click at [411, 166] on input "Other" at bounding box center [412, 163] width 6 height 6
checkbox input "true"
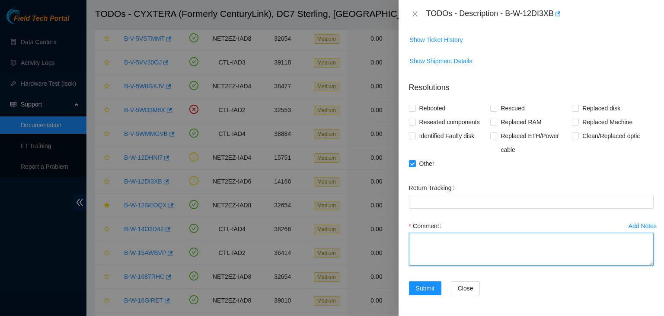
click at [417, 241] on textarea "Comment" at bounding box center [531, 249] width 245 height 33
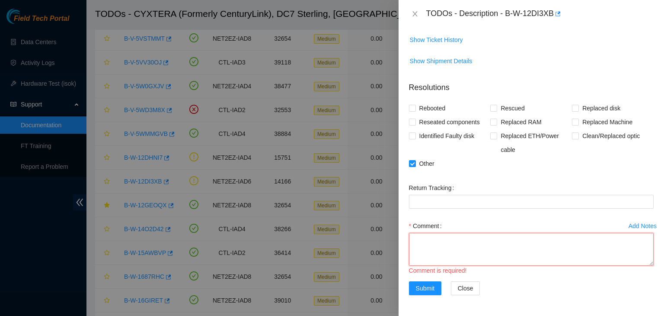
scroll to position [7, 0]
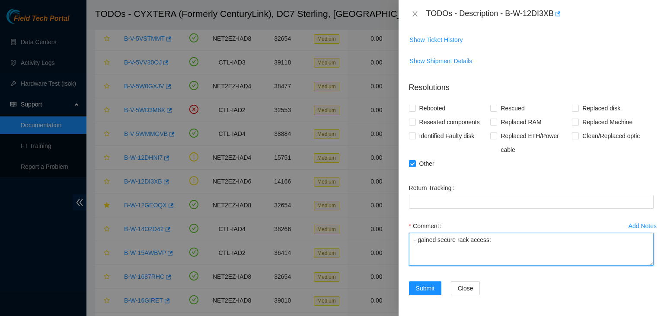
click at [505, 264] on textarea "- gained secure rack access:" at bounding box center [531, 249] width 245 height 33
paste textarea "B-V-5XIC9QX"
paste textarea "snandiva has completed your request (B-W-12DHNI7, B-W-12DI3XB) Message from sna…"
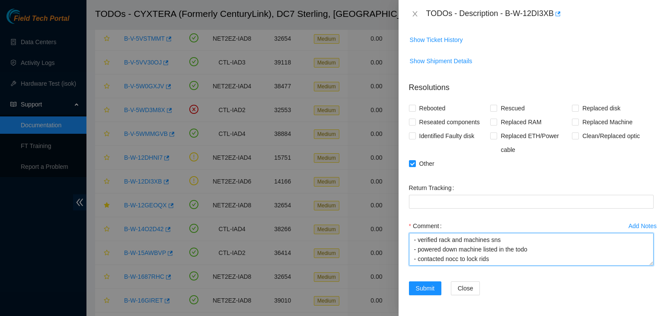
click at [468, 259] on textarea "- gained secure rack access: B-V-5XIC9QX - contacted nocc snandiva has complete…" at bounding box center [531, 249] width 245 height 33
paste textarea "snandiva has completed your request (B-V-5XIC9QX) Message from snandiva: B-V-5X…"
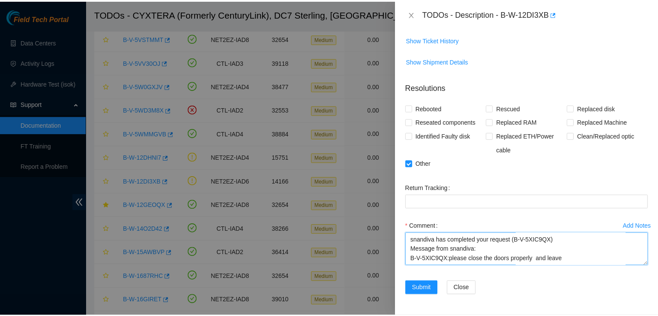
scroll to position [152, 0]
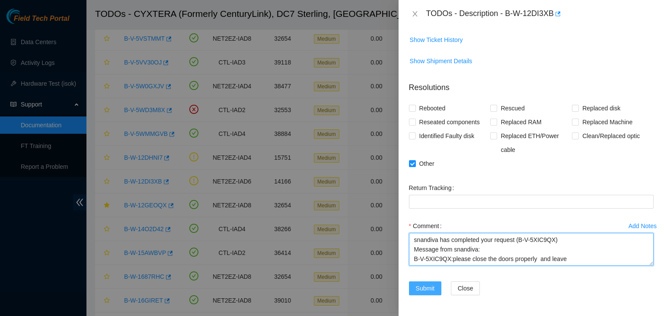
type textarea "- gained secure rack access: B-V-5XIC9QX - contacted nocc snandiva has complete…"
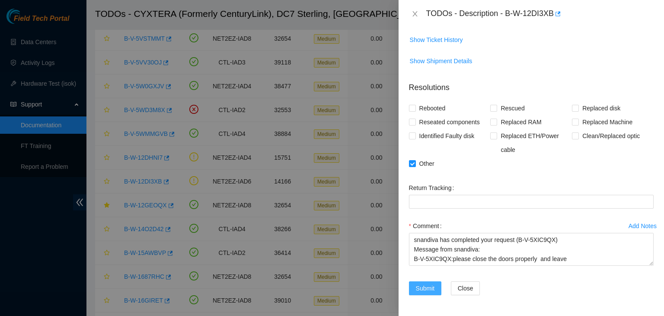
click at [430, 285] on span "Submit" at bounding box center [425, 288] width 19 height 10
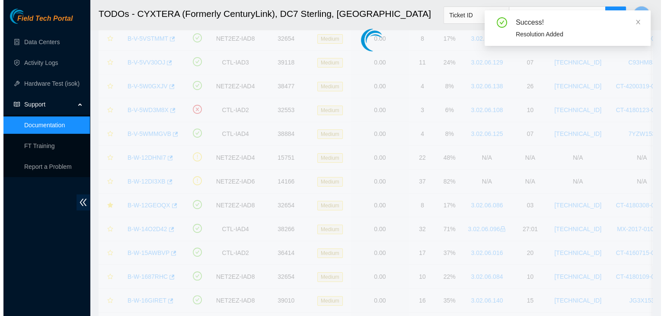
scroll to position [254, 0]
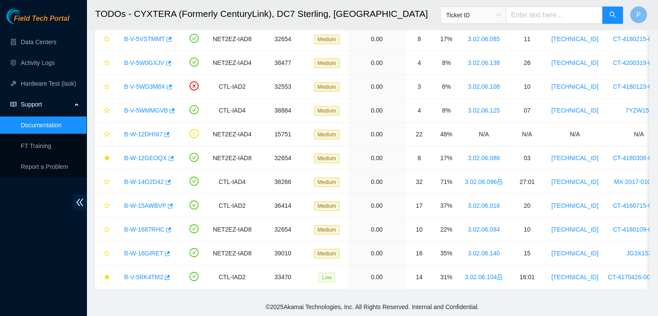
click at [69, 305] on div "Field Tech Portal Data Centers Activity Logs Hardware Test (isok) Support Docum…" at bounding box center [43, 162] width 86 height 307
click at [150, 132] on link "B-W-12DHNI7" at bounding box center [143, 134] width 38 height 7
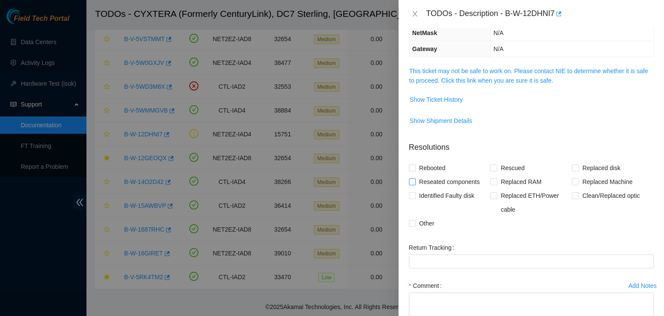
scroll to position [109, 0]
click at [476, 81] on link "This ticket may not be safe to work on. Please contact NIE to determine whether…" at bounding box center [529, 75] width 239 height 16
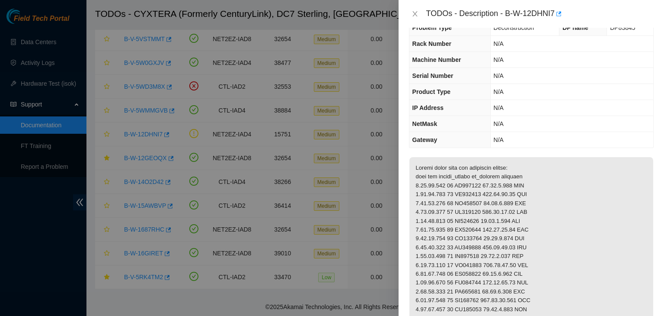
scroll to position [0, 0]
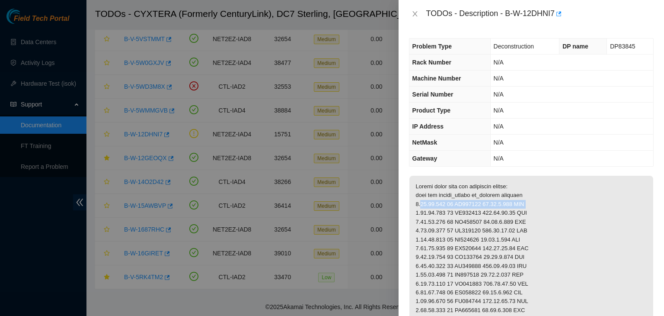
drag, startPoint x: 413, startPoint y: 211, endPoint x: 520, endPoint y: 211, distance: 106.4
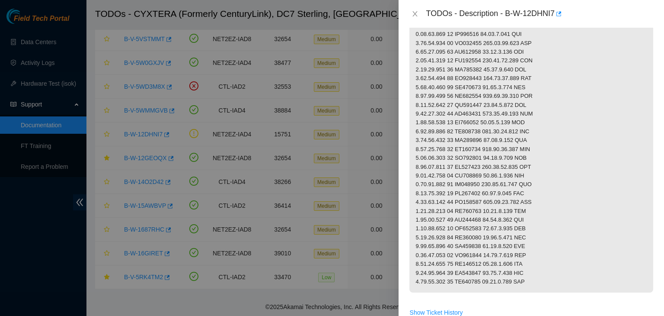
scroll to position [470, 0]
click at [418, 305] on td at bounding box center [531, 5] width 245 height 600
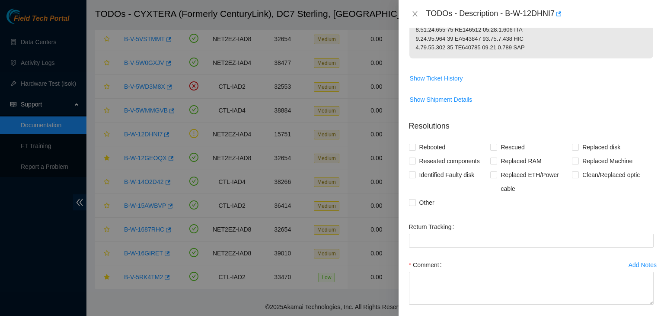
scroll to position [751, 0]
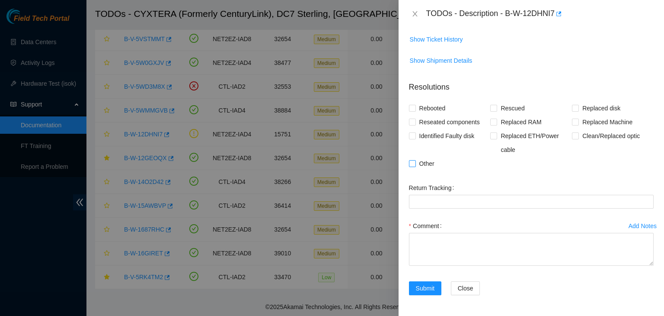
click at [413, 166] on input "Other" at bounding box center [412, 163] width 6 height 6
checkbox input "true"
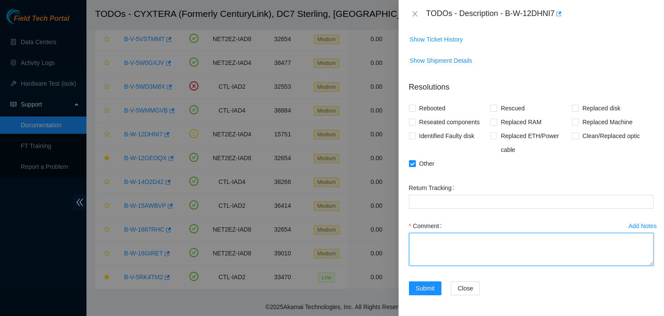
click at [419, 244] on textarea "Comment" at bounding box center [531, 249] width 245 height 33
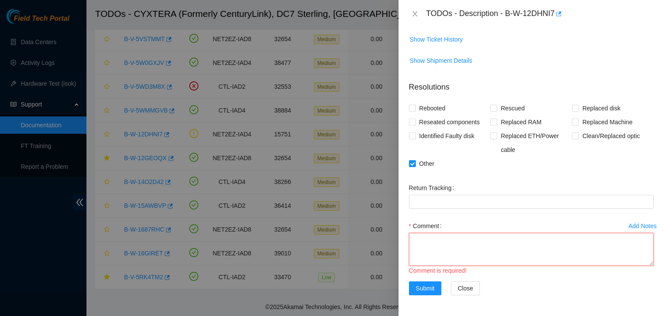
scroll to position [7, 0]
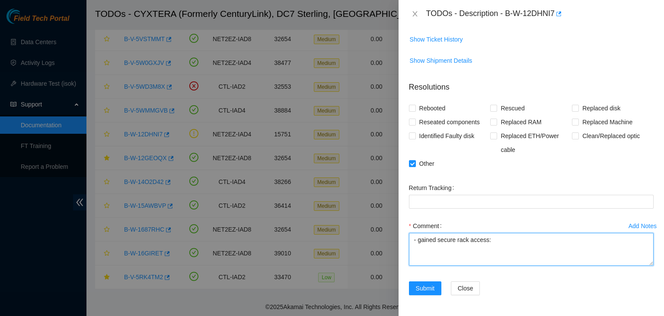
paste textarea "B-V-5XII921"
click at [461, 262] on textarea "- gained secure rack access: B-V-5XII921" at bounding box center [531, 249] width 245 height 33
paste textarea "snandiva has completed your request (B-W-12DHNI7, B-W-12DI3XB) Message from sna…"
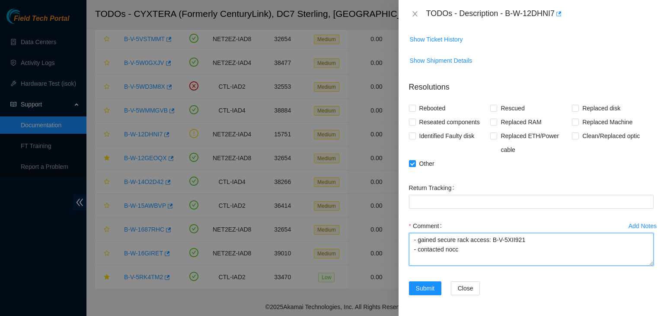
scroll to position [28, 0]
paste textarea "snandiva has completed your request (B-V-5XII921) Message from snandiva: B-V-5X…"
click at [541, 261] on textarea "- gained secure rack access: B-V-5XII921 - contacted nocc snandiva has complete…" at bounding box center [531, 249] width 245 height 33
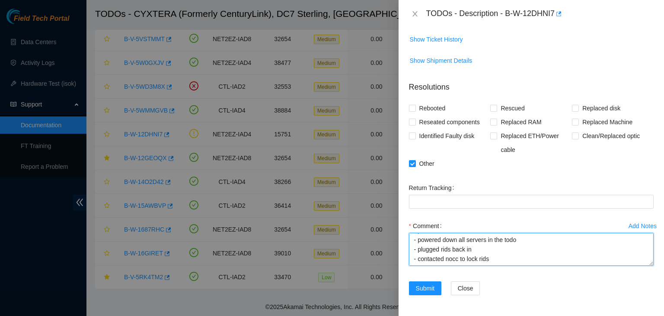
click at [457, 259] on textarea "- gained secure rack access: B-V-5XII921 - contacted nocc snandiva has complete…" at bounding box center [531, 249] width 245 height 33
paste textarea "gua has completed your request (B-V-5XII921) Message from gua: B-V-5XII921:egio…"
click at [441, 262] on textarea "- gained secure rack access: B-V-5XII921 - contacted nocc snandiva has complete…" at bounding box center [531, 249] width 245 height 33
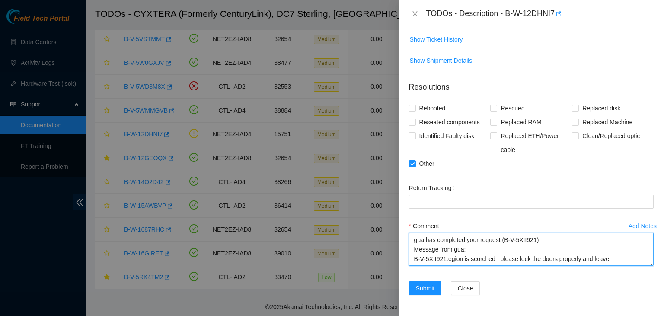
click at [440, 263] on textarea "- gained secure rack access: B-V-5XII921 - contacted nocc snandiva has complete…" at bounding box center [531, 249] width 245 height 33
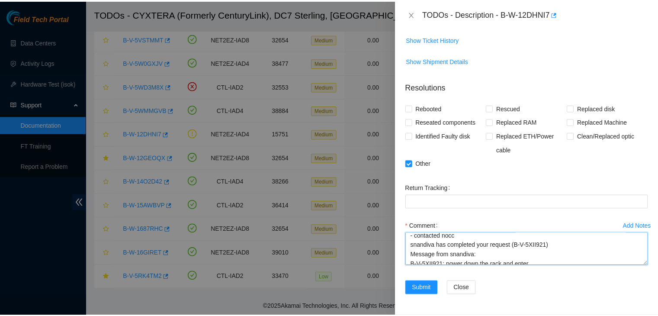
scroll to position [0, 0]
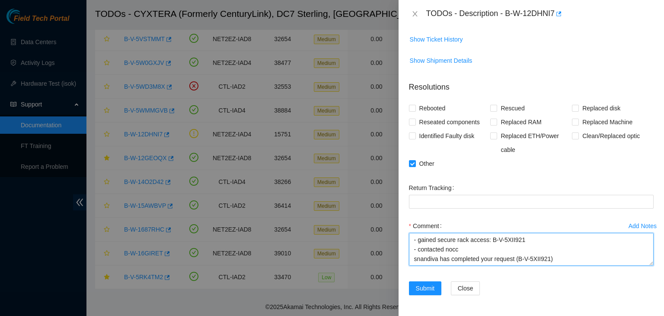
drag, startPoint x: 439, startPoint y: 263, endPoint x: 424, endPoint y: 221, distance: 45.0
click at [424, 221] on div "Comment - gained secure rack access: B-V-5XII921 - contacted nocc snandiva has …" at bounding box center [531, 245] width 245 height 52
type textarea "- gained secure rack access: B-V-5XII921 - contacted nocc snandiva has complete…"
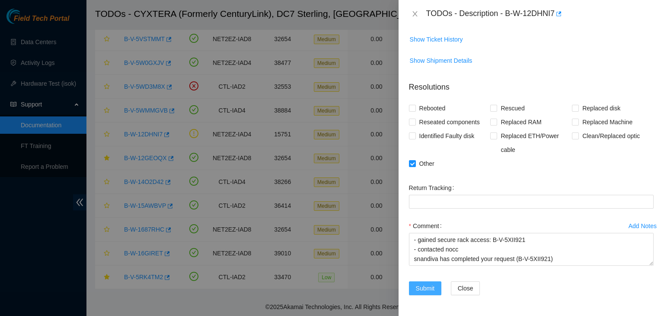
click at [420, 285] on span "Submit" at bounding box center [425, 288] width 19 height 10
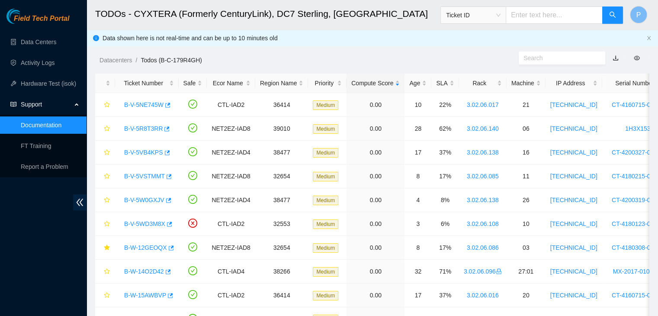
click at [31, 32] on ul "Data Centers Activity Logs Hardware Test (isok) Support Documentation FT Traini…" at bounding box center [43, 104] width 86 height 145
click at [31, 45] on link "Data Centers" at bounding box center [38, 41] width 35 height 7
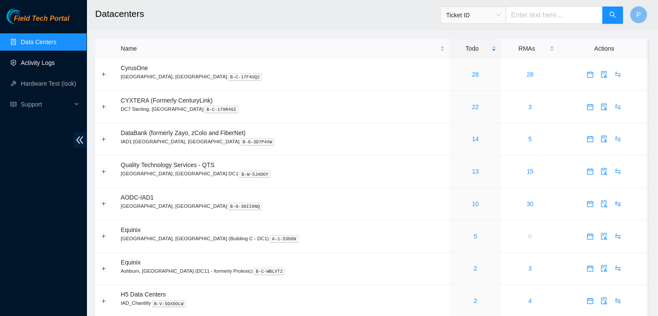
click at [34, 60] on link "Activity Logs" at bounding box center [38, 62] width 34 height 7
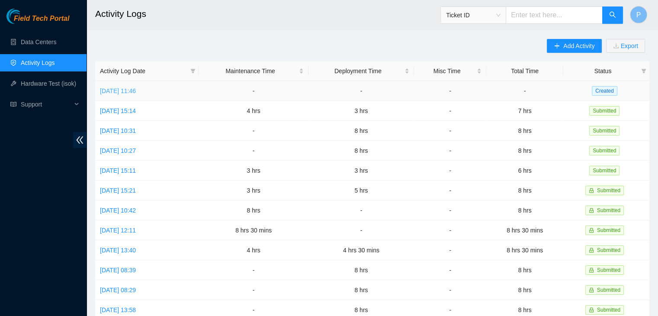
click at [111, 93] on link "Fri, 03 Oct 2025 11:46" at bounding box center [118, 90] width 36 height 7
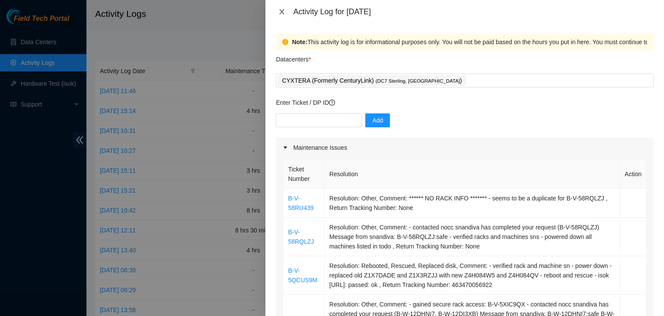
click at [279, 9] on icon "close" at bounding box center [282, 11] width 7 height 7
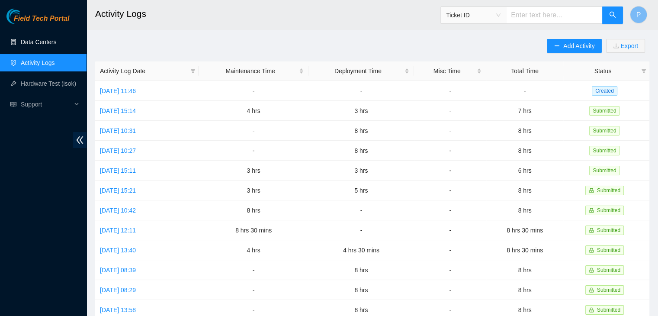
click at [45, 45] on link "Data Centers" at bounding box center [38, 41] width 35 height 7
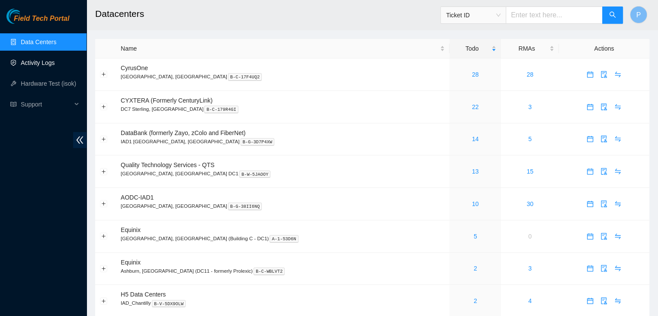
click at [55, 61] on link "Activity Logs" at bounding box center [38, 62] width 34 height 7
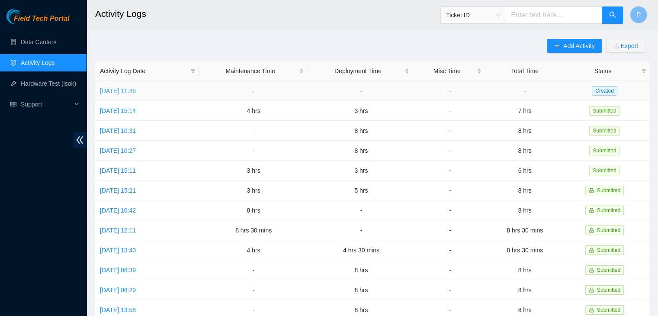
click at [125, 90] on link "Fri, 03 Oct 2025 11:46" at bounding box center [118, 90] width 36 height 7
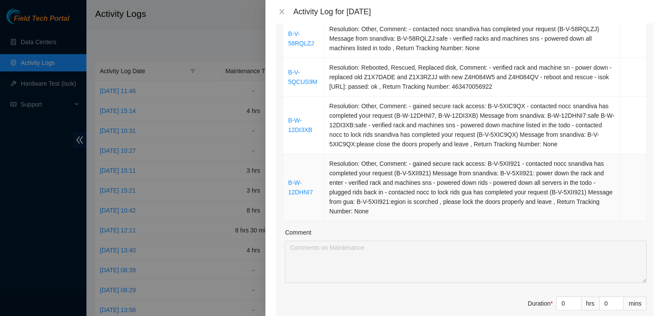
scroll to position [221, 0]
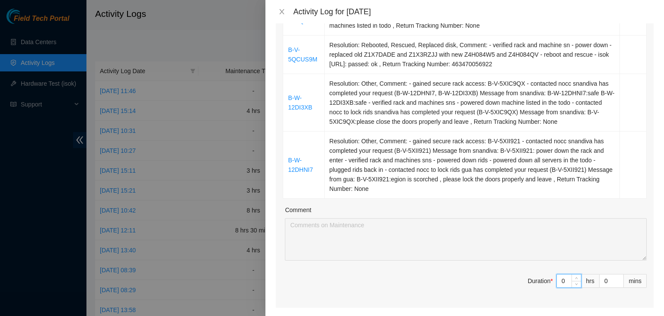
click at [559, 281] on input "0" at bounding box center [569, 280] width 24 height 13
type input "08"
type input "8"
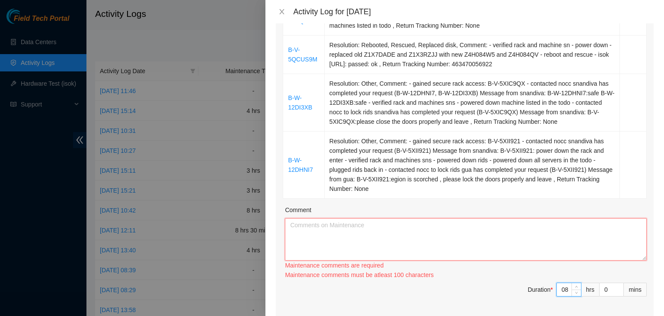
type input "8"
click at [492, 236] on textarea "Comment" at bounding box center [466, 239] width 362 height 42
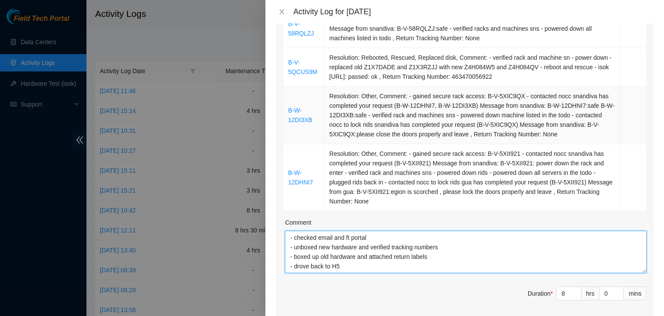
scroll to position [0, 0]
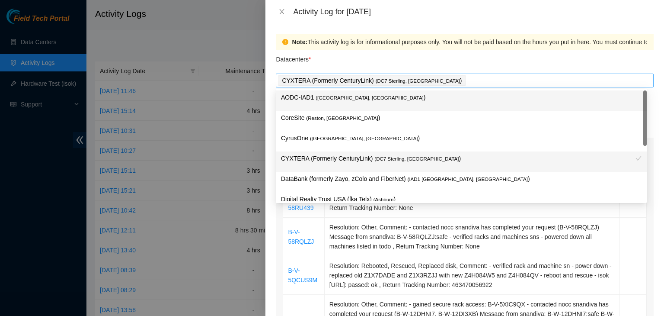
click at [433, 75] on div "CYXTERA (Formerly CenturyLink) ( DC7 Sterling, VA )" at bounding box center [465, 80] width 374 height 12
type textarea "- drove to dc7 - checked email and ft portal - unboxed new hardware and verifie…"
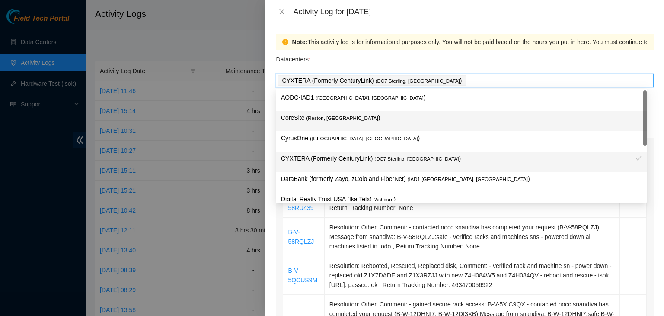
scroll to position [118, 0]
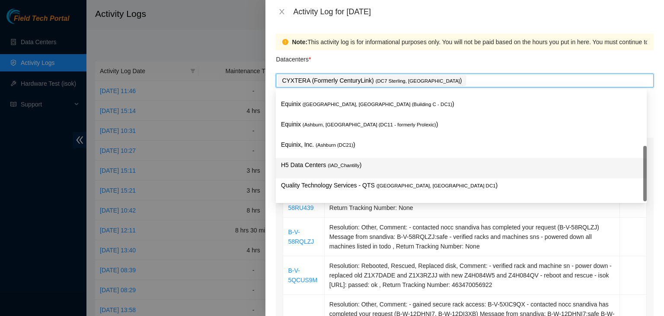
click at [353, 162] on p "H5 Data Centers ( IAD_Chantilly )" at bounding box center [461, 165] width 361 height 10
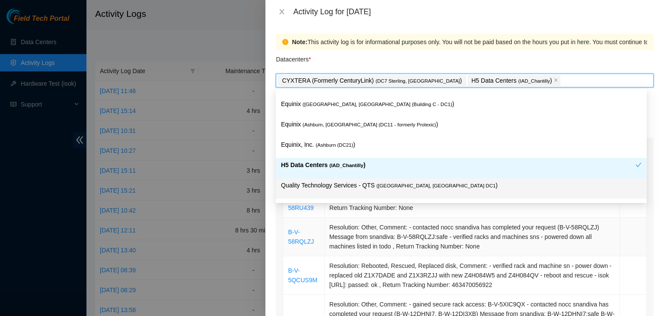
click at [384, 227] on td "Resolution: Other, Comment: - contacted nocc snandiva has completed your reques…" at bounding box center [472, 237] width 295 height 38
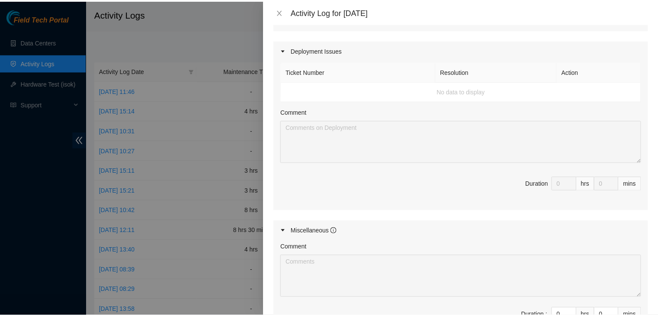
scroll to position [616, 0]
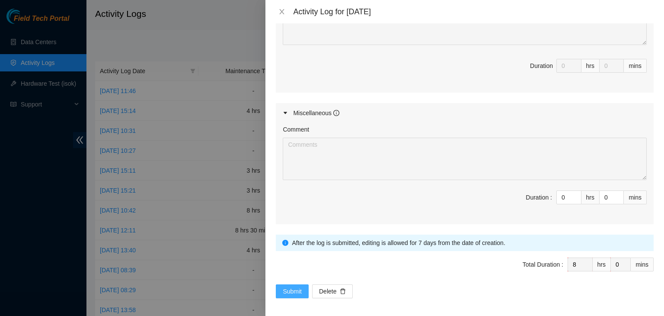
click at [281, 293] on button "Submit" at bounding box center [292, 291] width 33 height 14
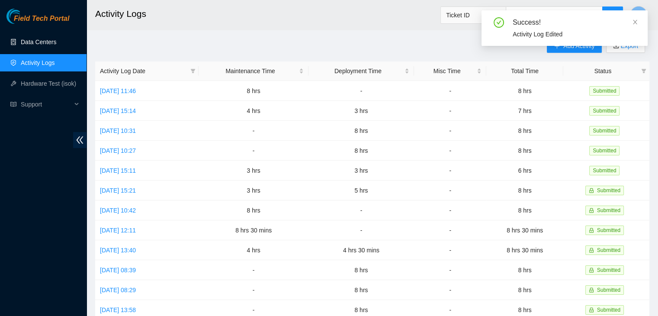
click at [47, 38] on link "Data Centers" at bounding box center [38, 41] width 35 height 7
